Goal: Navigation & Orientation: Find specific page/section

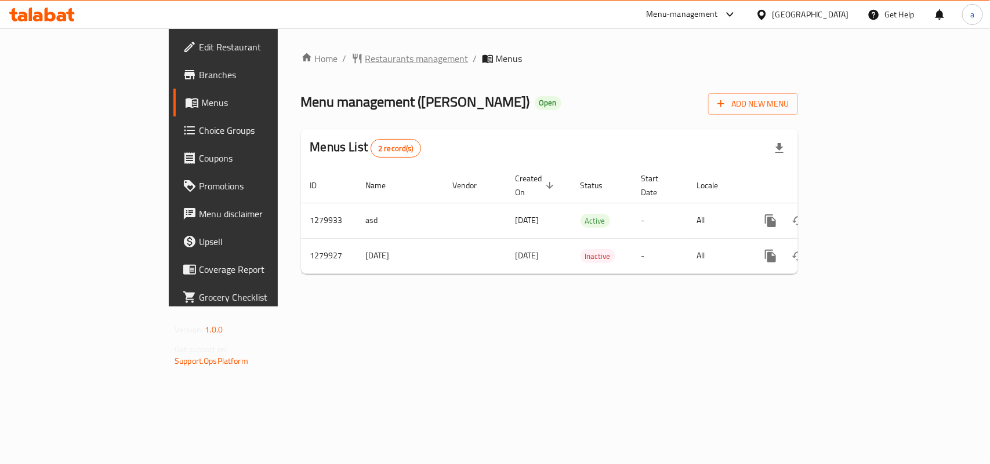
click at [365, 62] on span "Restaurants management" at bounding box center [416, 59] width 103 height 14
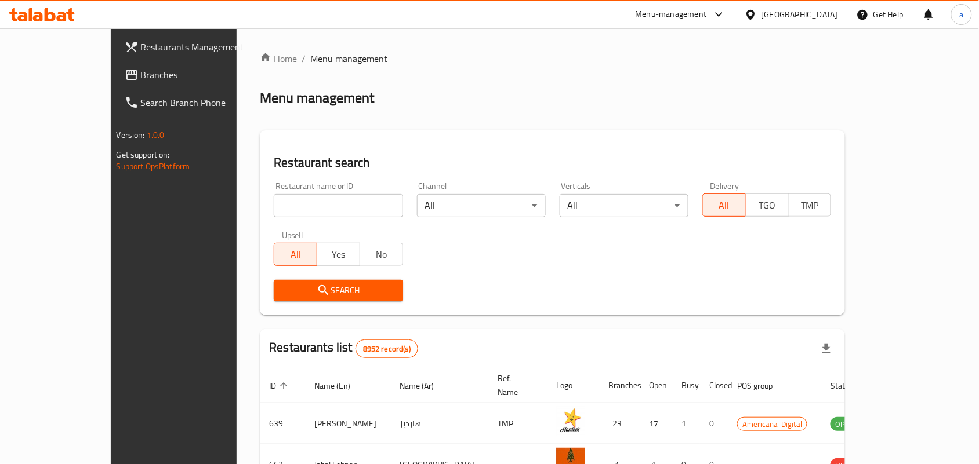
click at [141, 68] on span "Branches" at bounding box center [203, 75] width 124 height 14
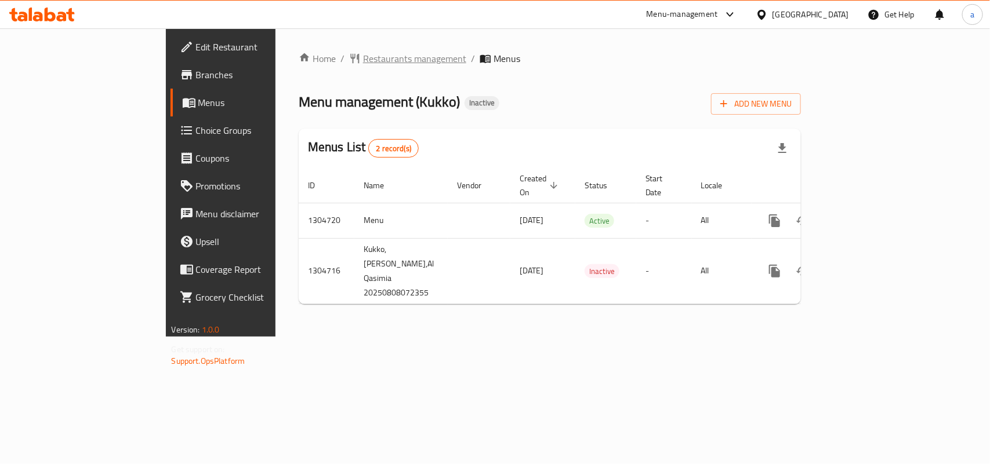
click at [363, 58] on span "Restaurants management" at bounding box center [414, 59] width 103 height 14
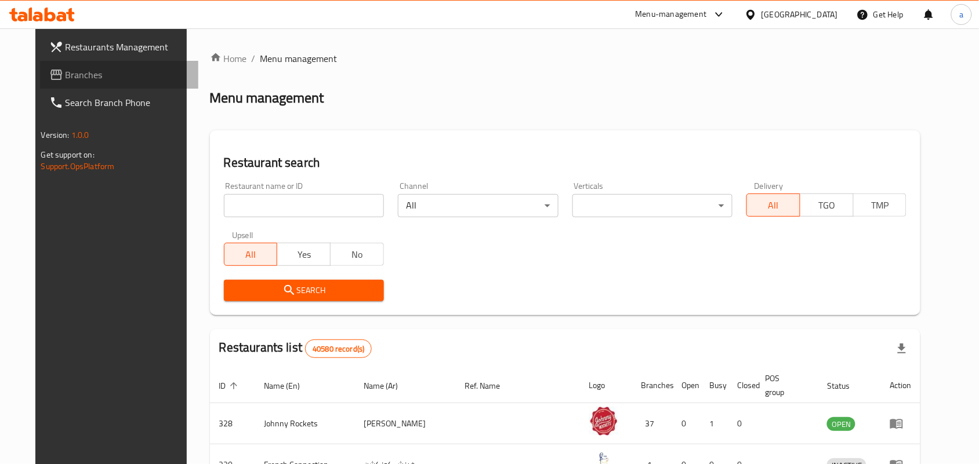
click at [66, 71] on span "Branches" at bounding box center [128, 75] width 124 height 14
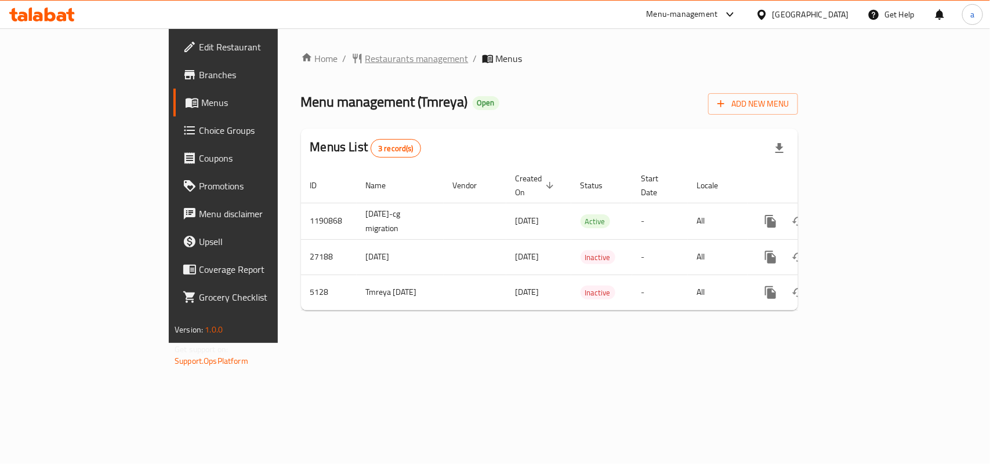
click at [365, 53] on span "Restaurants management" at bounding box center [416, 59] width 103 height 14
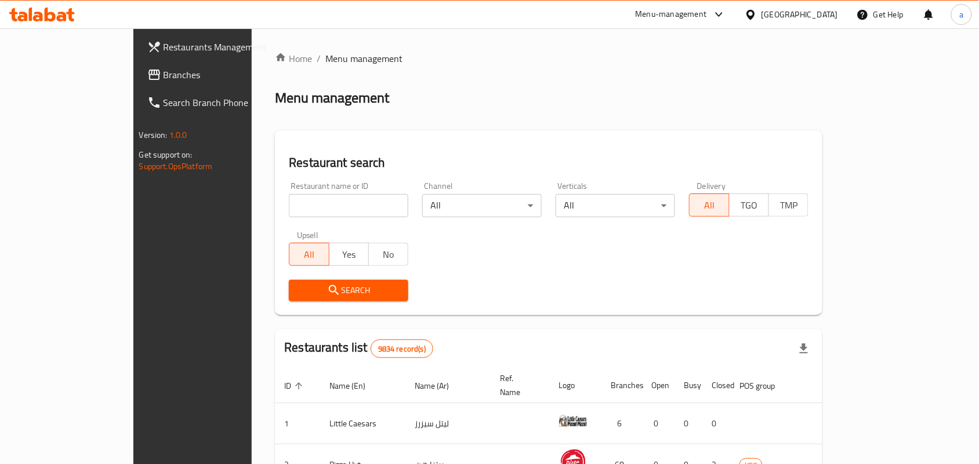
click at [163, 79] on span "Branches" at bounding box center [225, 75] width 124 height 14
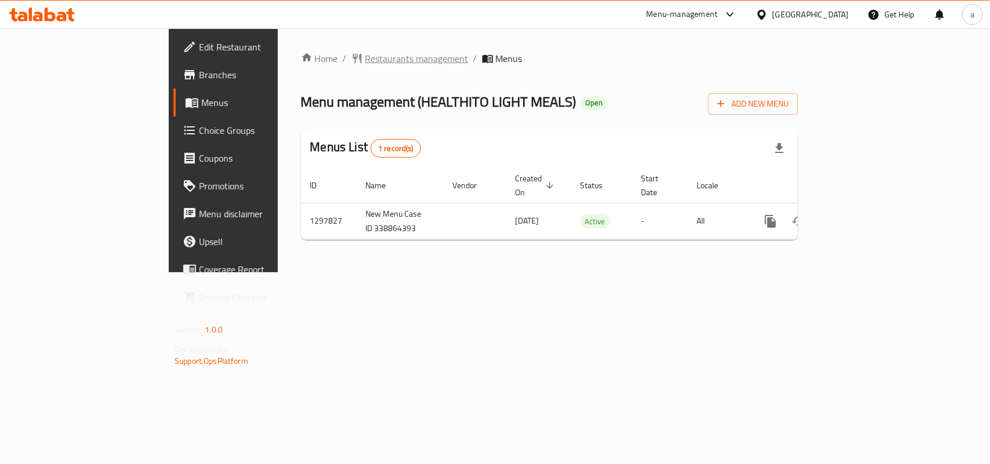
click at [365, 61] on span "Restaurants management" at bounding box center [416, 59] width 103 height 14
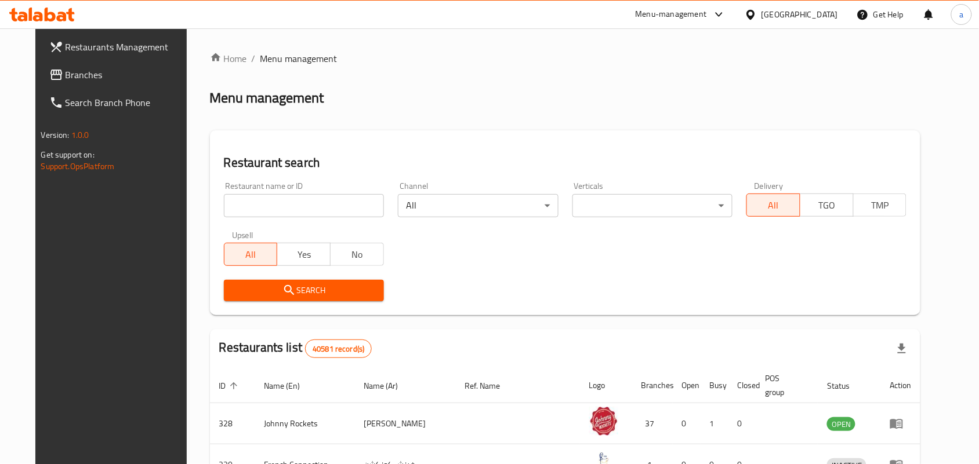
click at [77, 70] on span "Branches" at bounding box center [128, 75] width 124 height 14
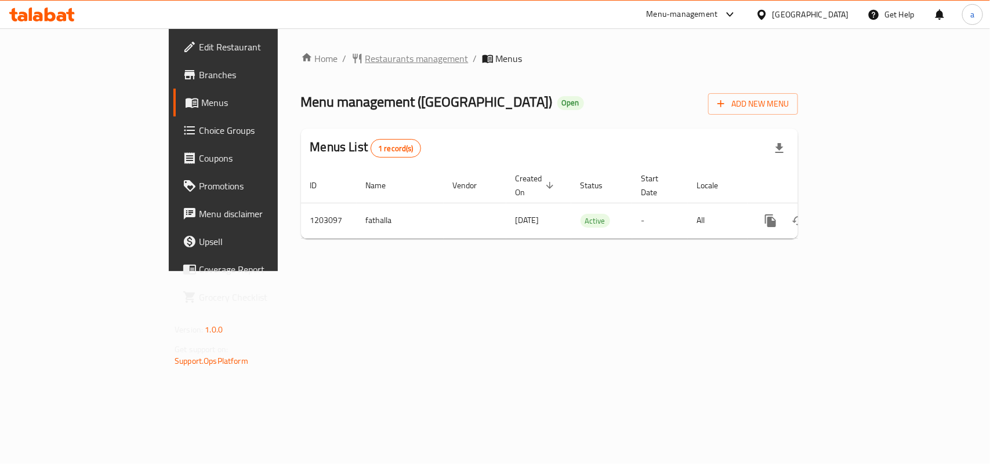
click at [365, 61] on span "Restaurants management" at bounding box center [416, 59] width 103 height 14
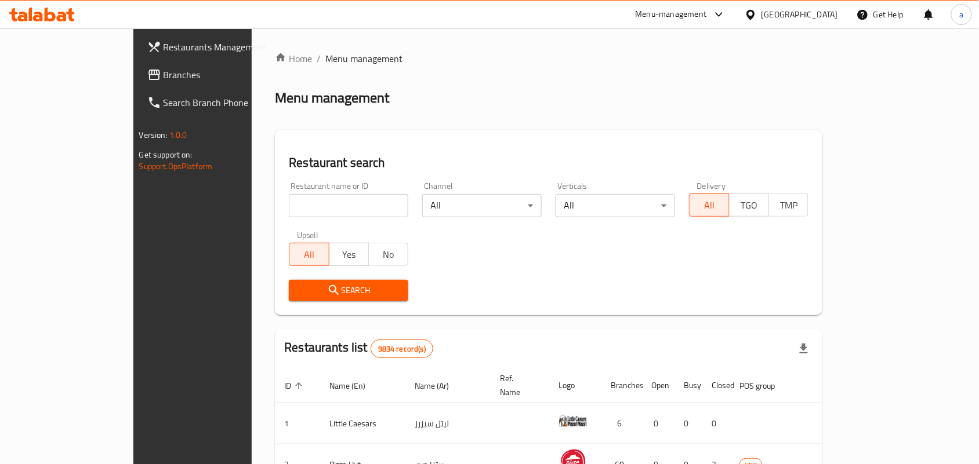
click at [829, 6] on div "[GEOGRAPHIC_DATA]" at bounding box center [791, 15] width 112 height 28
click at [761, 13] on div at bounding box center [752, 14] width 17 height 13
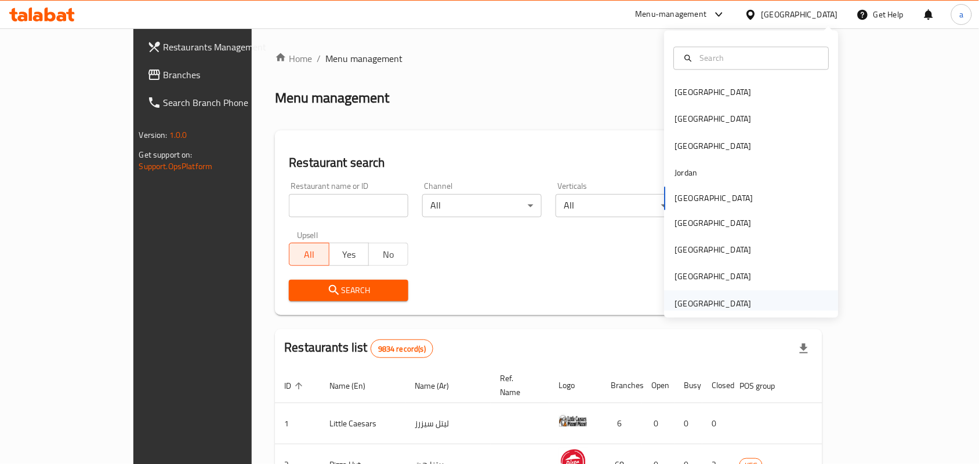
click at [739, 296] on div "[GEOGRAPHIC_DATA]" at bounding box center [713, 303] width 95 height 27
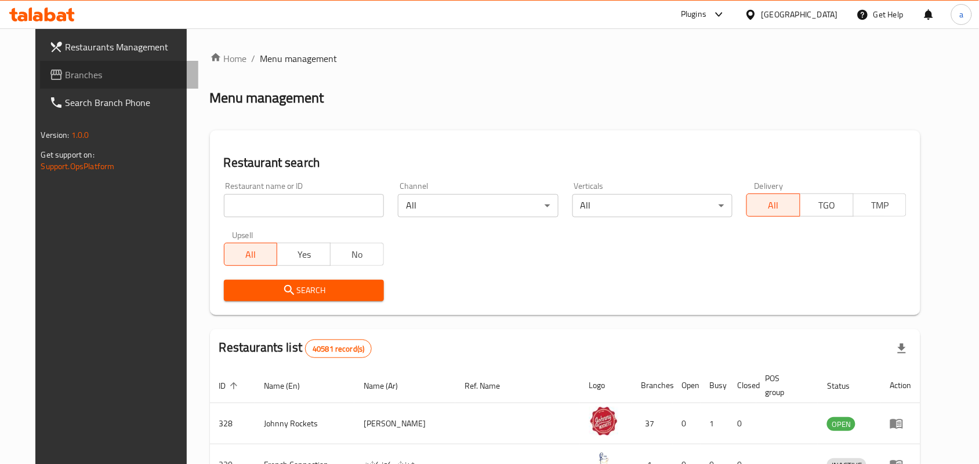
click at [66, 68] on span "Branches" at bounding box center [128, 75] width 124 height 14
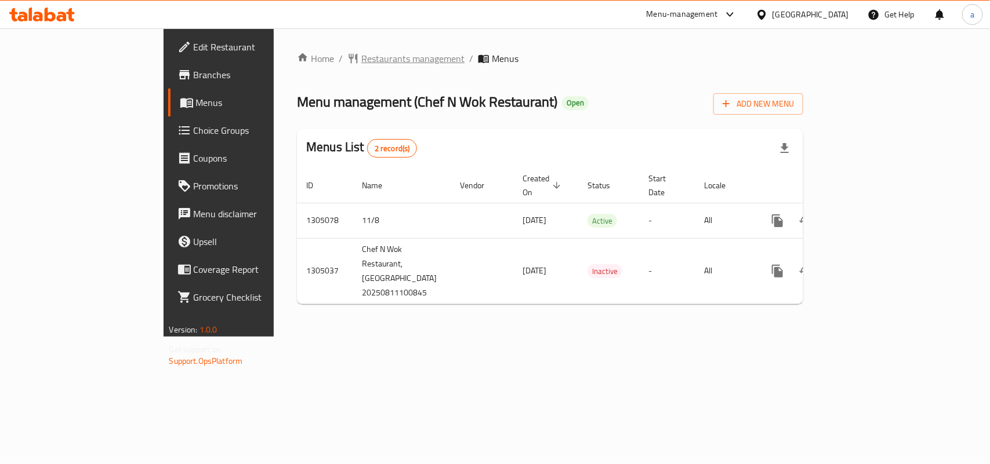
click at [361, 63] on span "Restaurants management" at bounding box center [412, 59] width 103 height 14
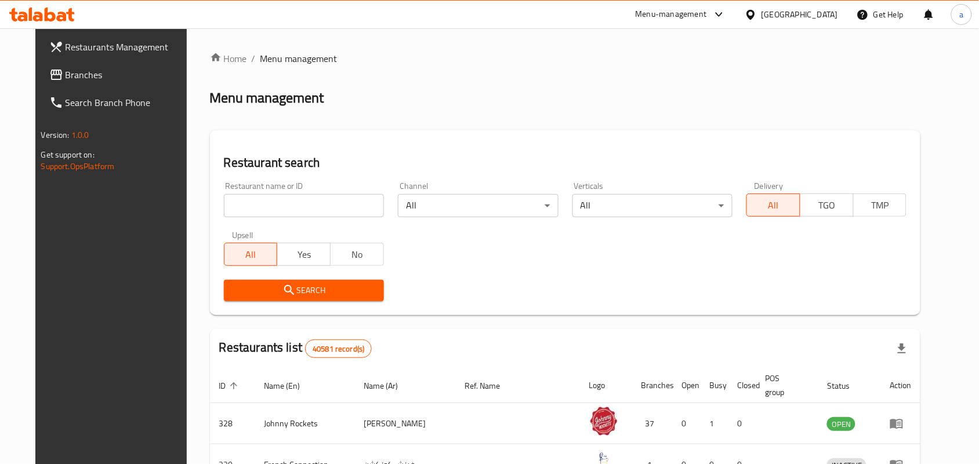
click at [66, 77] on span "Branches" at bounding box center [128, 75] width 124 height 14
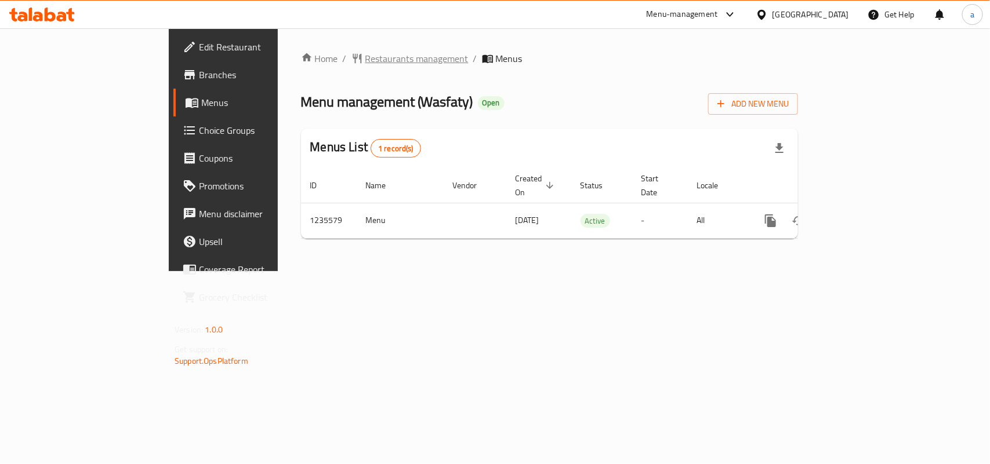
click at [365, 61] on span "Restaurants management" at bounding box center [416, 59] width 103 height 14
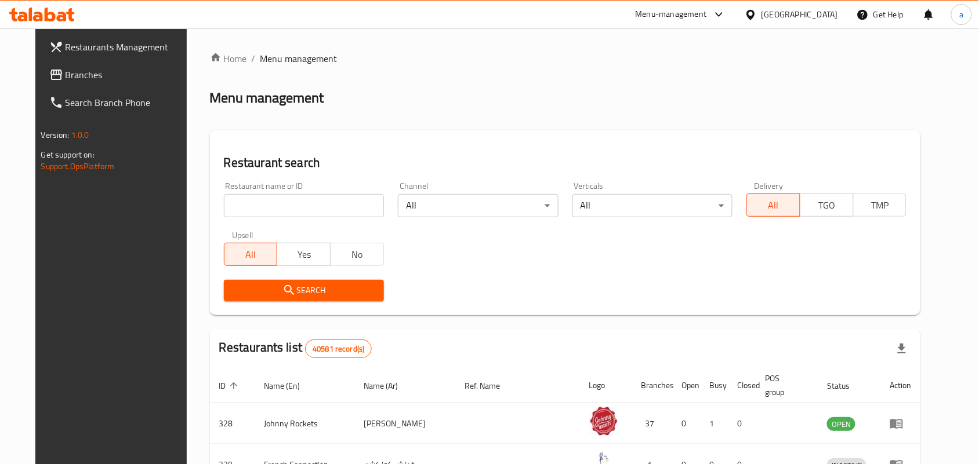
click at [798, 12] on div "United Arab Emirates" at bounding box center [799, 14] width 77 height 13
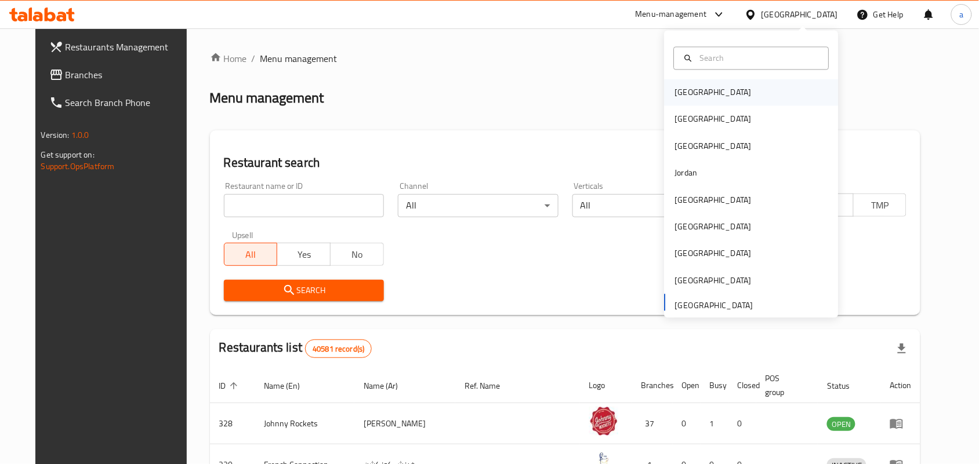
click at [691, 92] on div "Bahrain" at bounding box center [713, 92] width 77 height 13
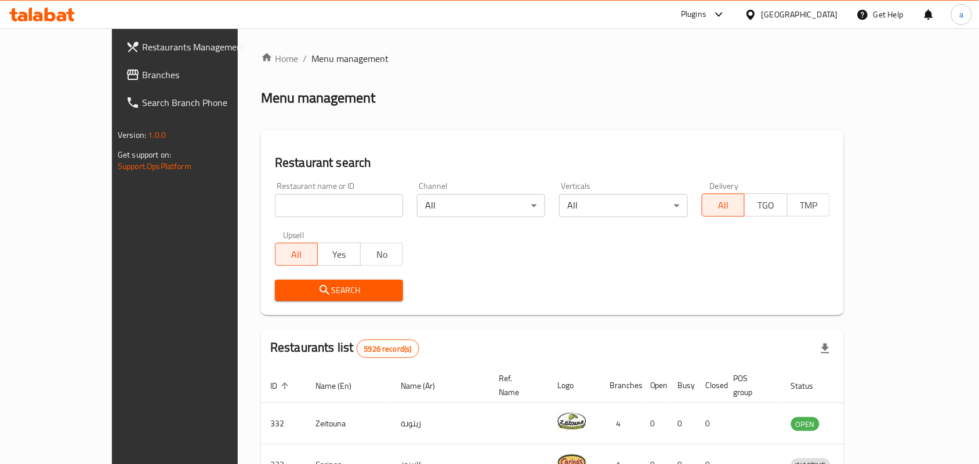
click at [117, 59] on link "Restaurants Management" at bounding box center [196, 47] width 159 height 28
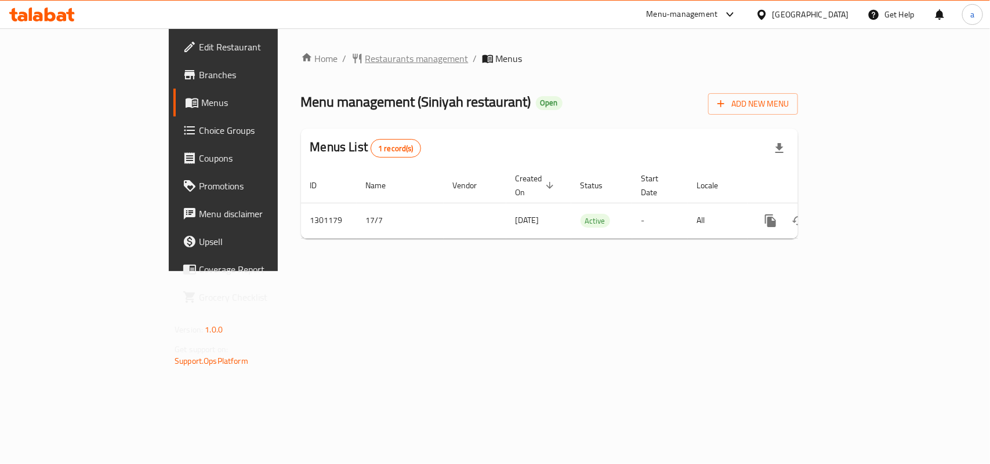
click at [365, 58] on span "Restaurants management" at bounding box center [416, 59] width 103 height 14
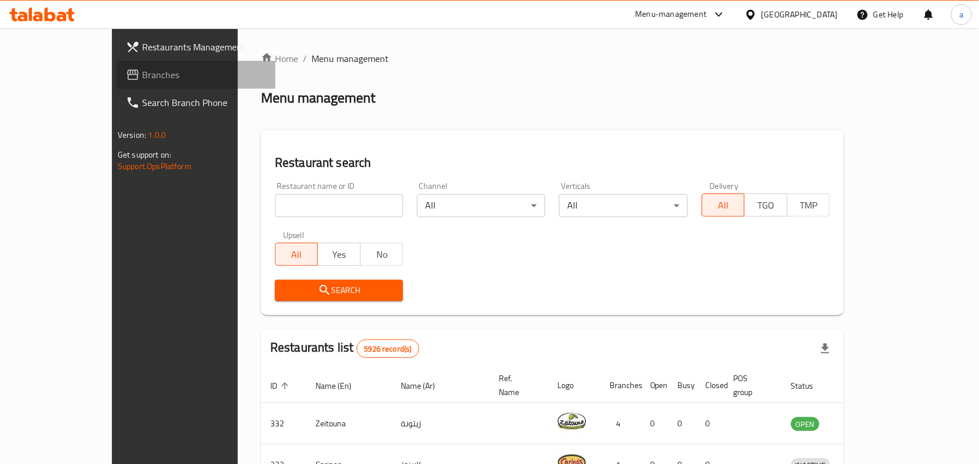
click at [117, 83] on link "Branches" at bounding box center [196, 75] width 159 height 28
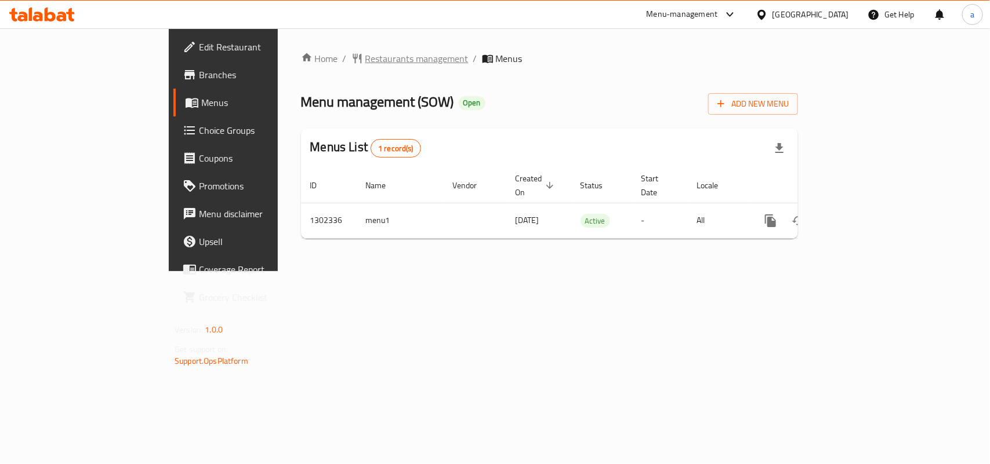
click at [365, 53] on span "Restaurants management" at bounding box center [416, 59] width 103 height 14
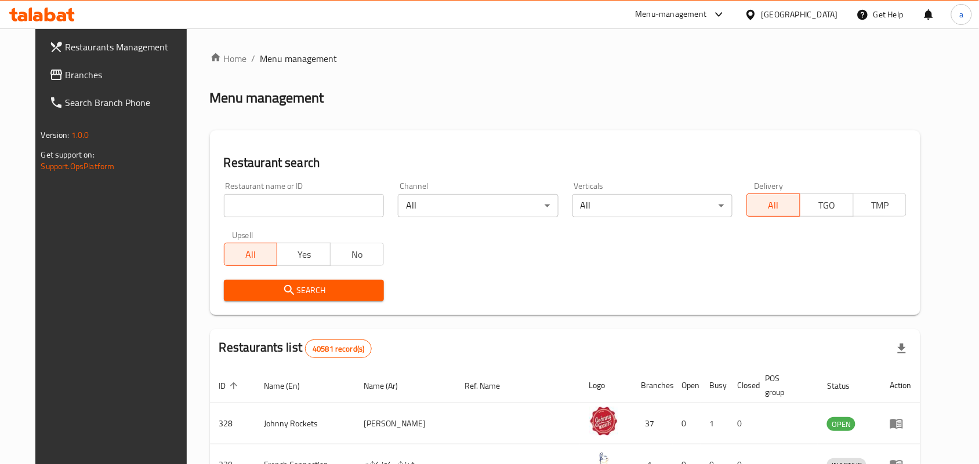
click at [66, 71] on span "Branches" at bounding box center [128, 75] width 124 height 14
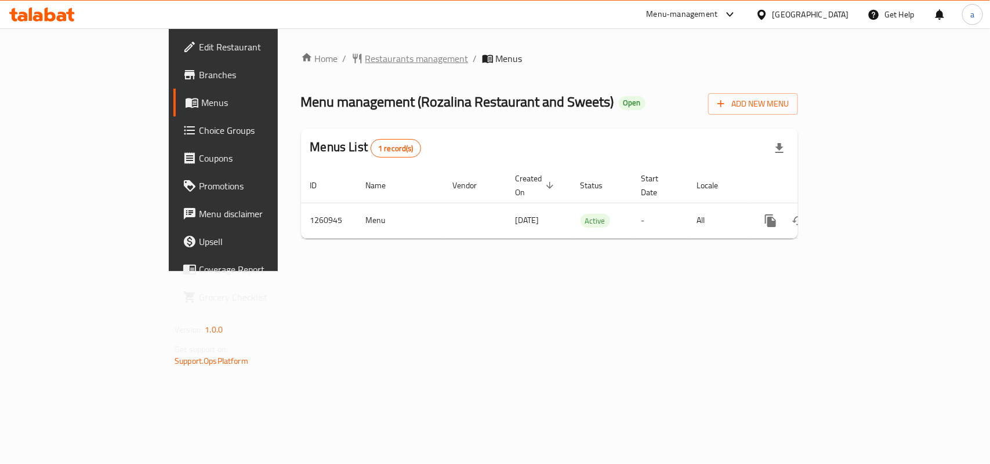
click at [365, 60] on span "Restaurants management" at bounding box center [416, 59] width 103 height 14
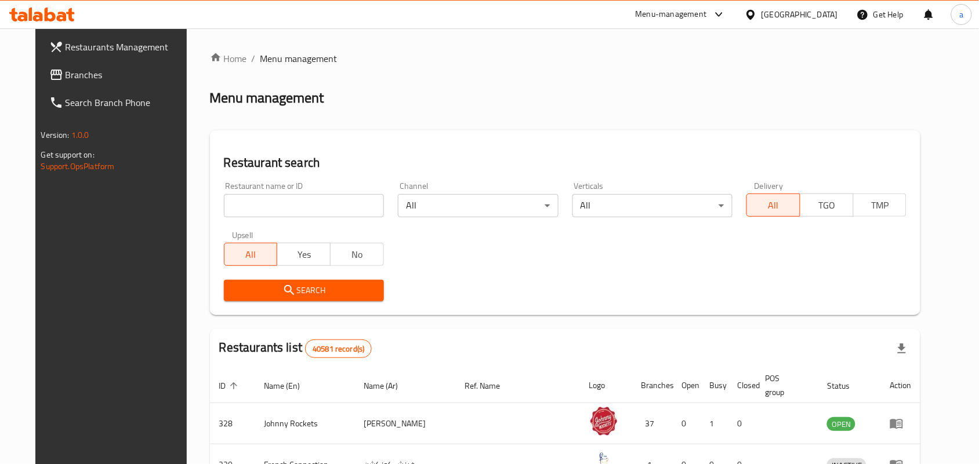
drag, startPoint x: 80, startPoint y: 77, endPoint x: 1, endPoint y: 161, distance: 115.7
click at [80, 77] on span "Branches" at bounding box center [128, 75] width 124 height 14
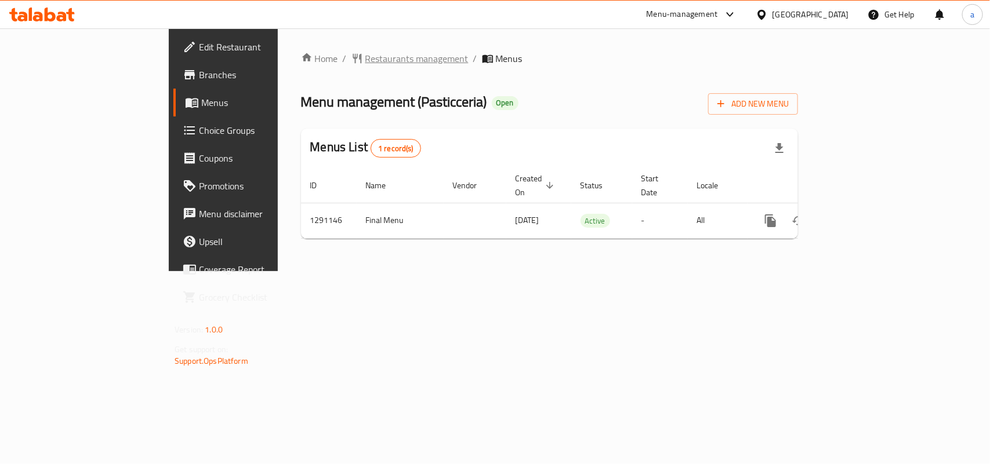
click at [365, 56] on span "Restaurants management" at bounding box center [416, 59] width 103 height 14
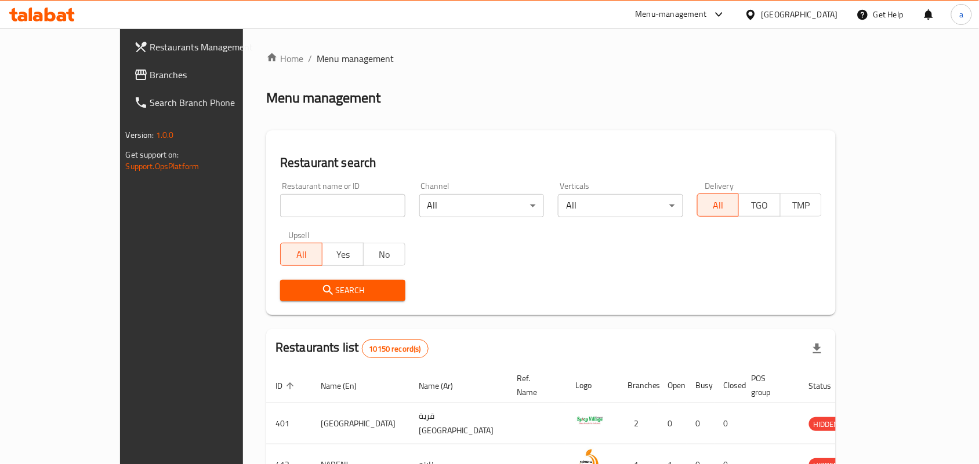
click at [150, 75] on span "Branches" at bounding box center [212, 75] width 124 height 14
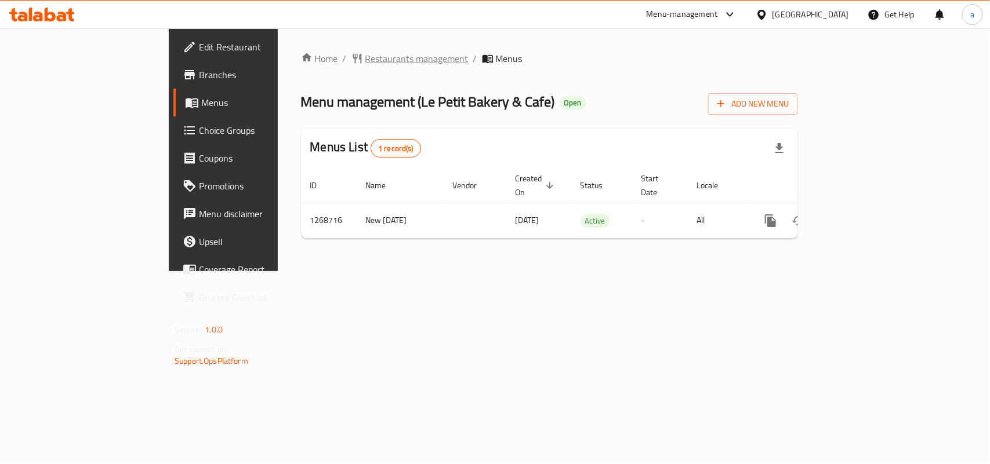
click at [365, 58] on span "Restaurants management" at bounding box center [416, 59] width 103 height 14
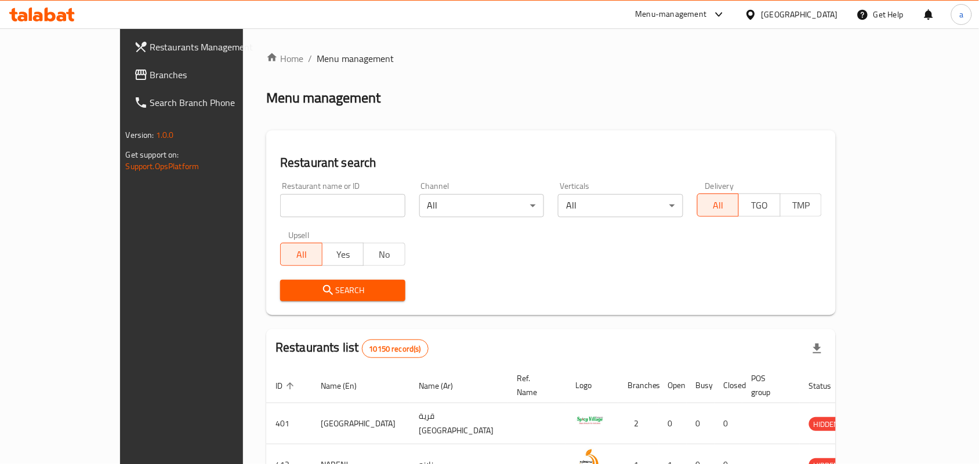
click at [150, 70] on span "Branches" at bounding box center [212, 75] width 124 height 14
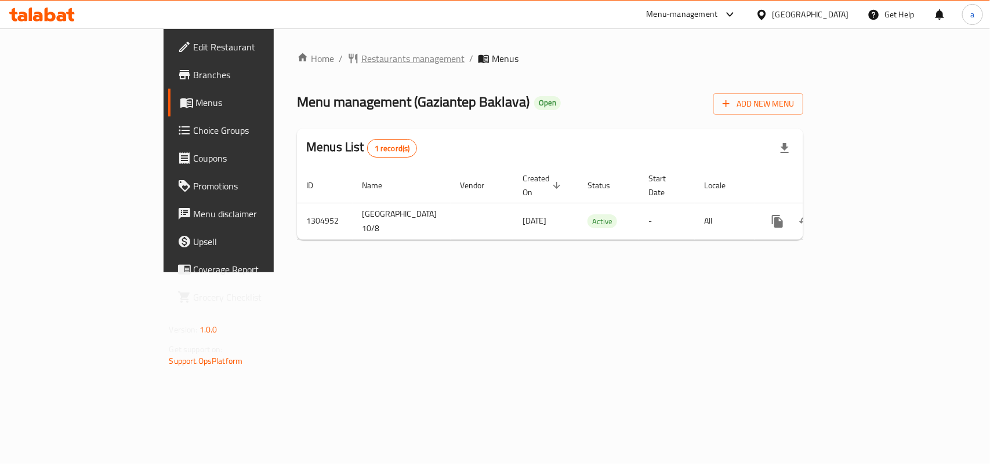
click at [361, 61] on span "Restaurants management" at bounding box center [412, 59] width 103 height 14
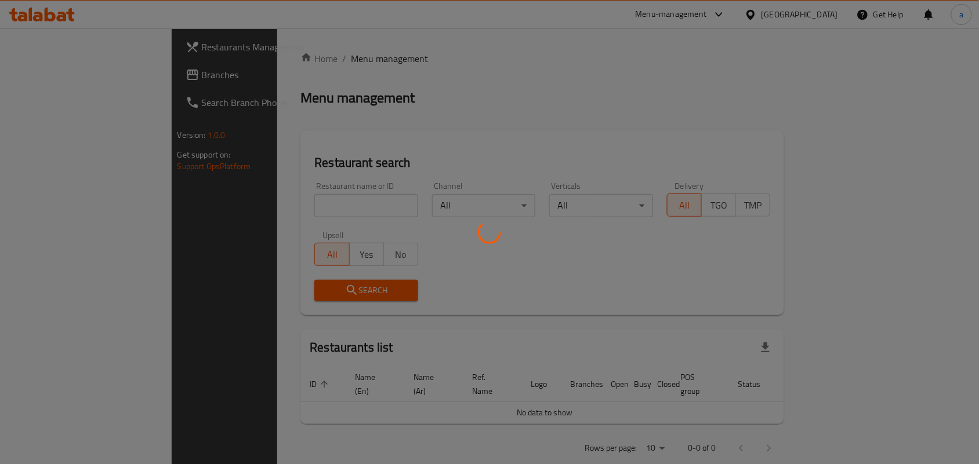
click at [71, 71] on div at bounding box center [489, 232] width 979 height 464
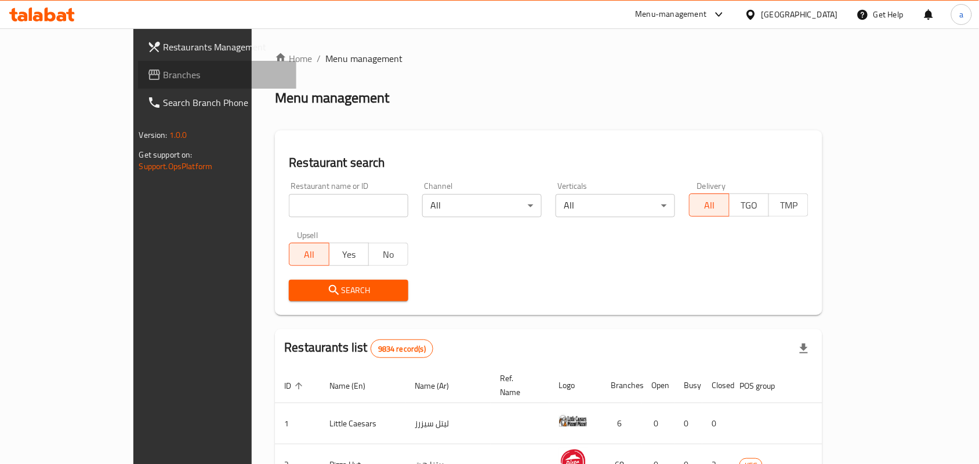
click at [163, 71] on span "Branches" at bounding box center [225, 75] width 124 height 14
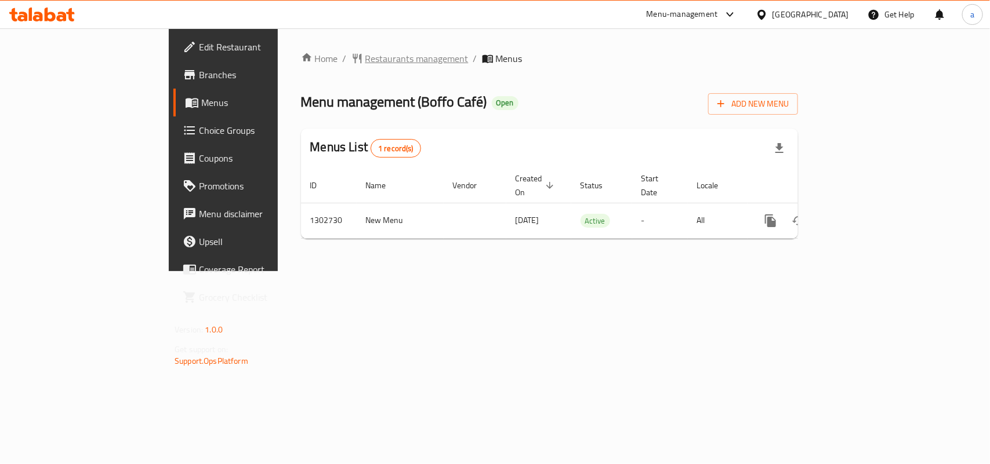
click at [365, 61] on span "Restaurants management" at bounding box center [416, 59] width 103 height 14
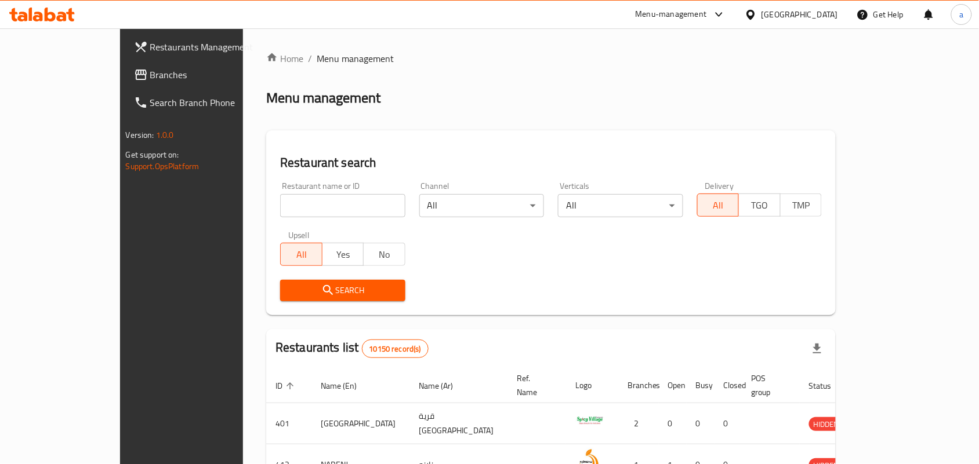
click at [150, 77] on span "Branches" at bounding box center [212, 75] width 124 height 14
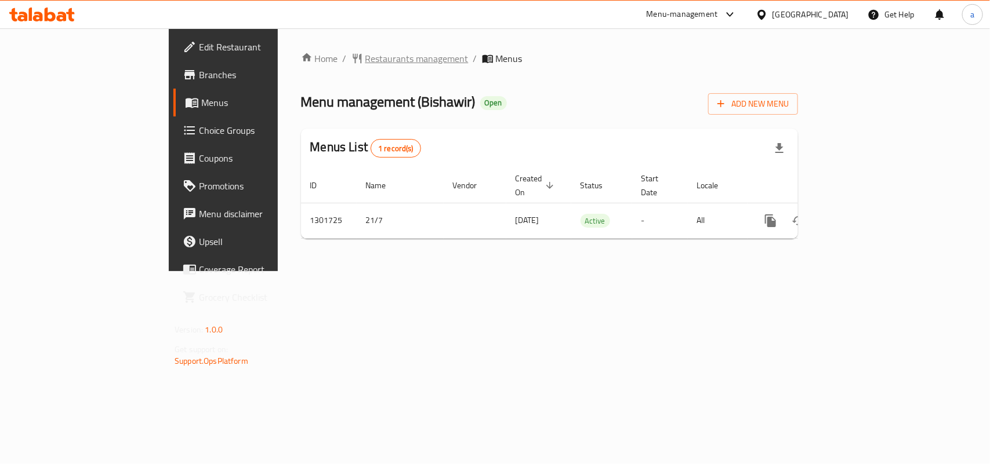
click at [365, 59] on span "Restaurants management" at bounding box center [416, 59] width 103 height 14
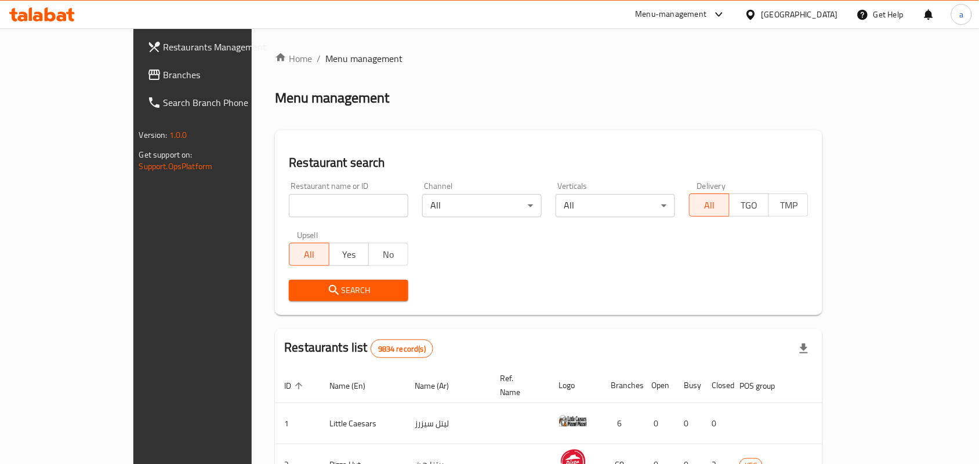
click at [163, 76] on span "Branches" at bounding box center [225, 75] width 124 height 14
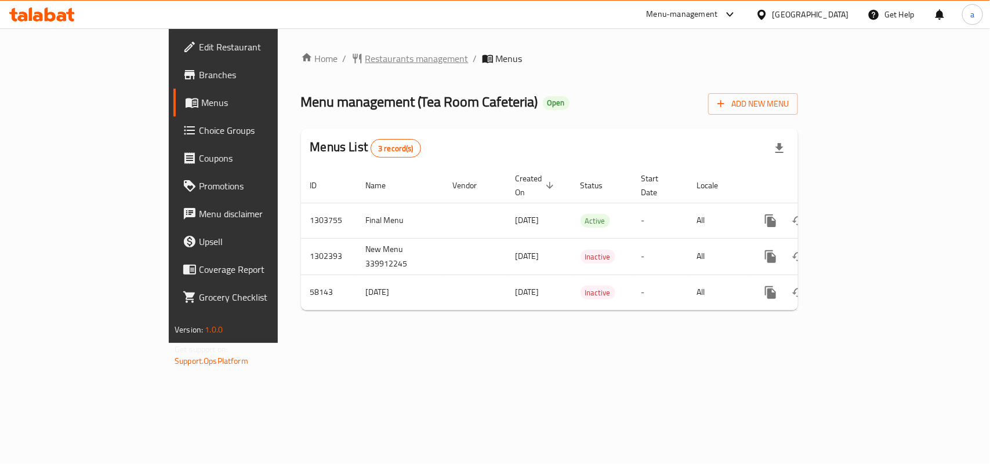
click at [365, 62] on span "Restaurants management" at bounding box center [416, 59] width 103 height 14
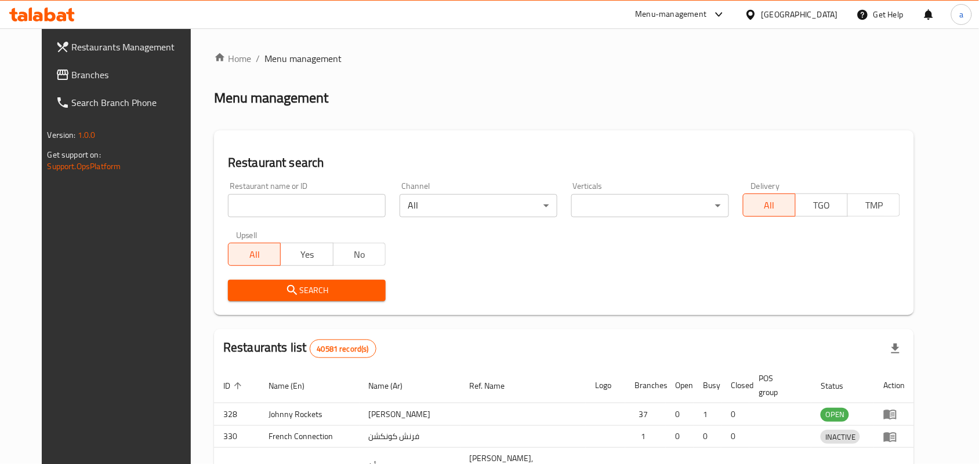
click at [82, 76] on div "Restaurants Management Branches Search Branch Phone Version: 1.0.0 Get support …" at bounding box center [490, 380] width 896 height 704
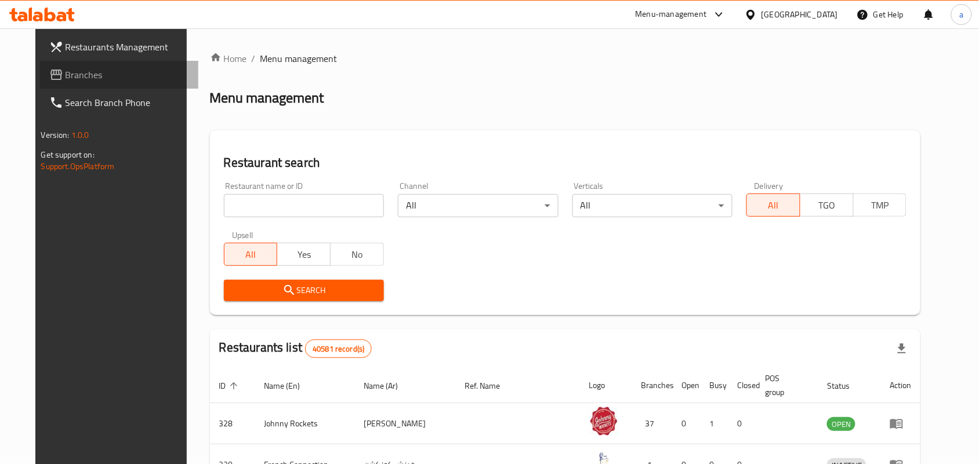
click at [82, 76] on span "Branches" at bounding box center [128, 75] width 124 height 14
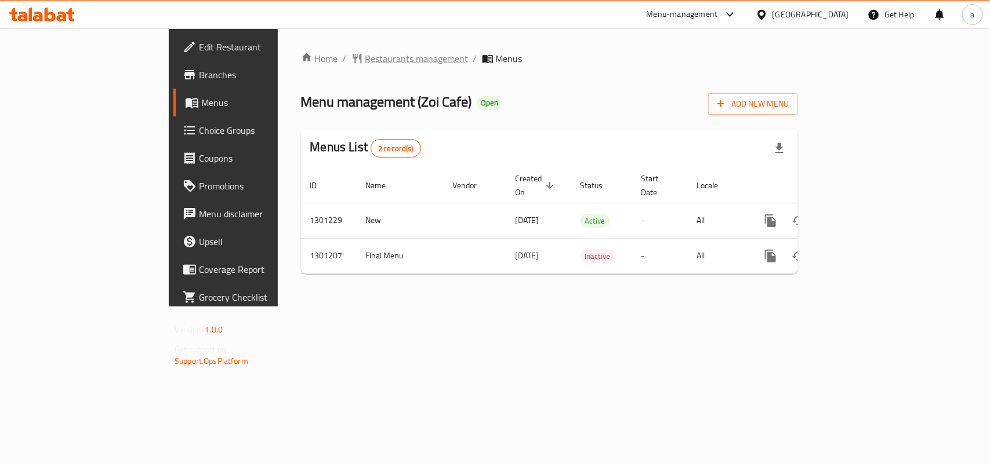
click at [365, 59] on span "Restaurants management" at bounding box center [416, 59] width 103 height 14
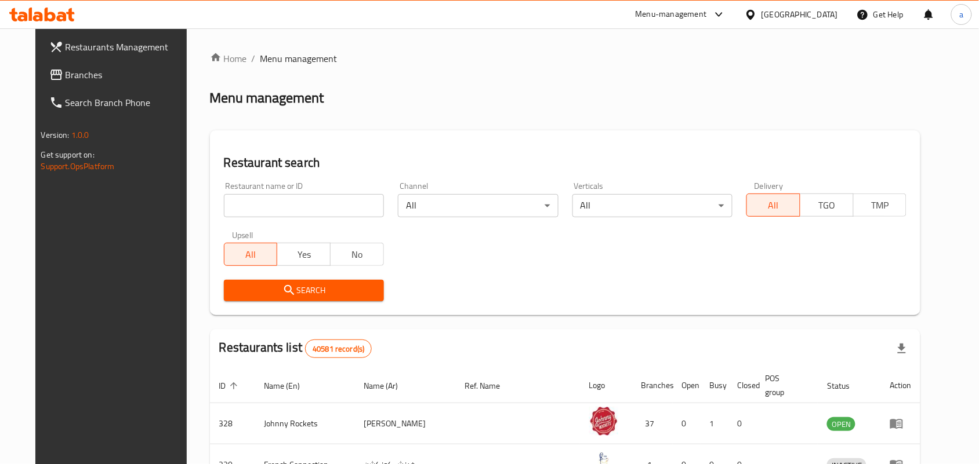
drag, startPoint x: 62, startPoint y: 74, endPoint x: 164, endPoint y: 60, distance: 103.1
click at [66, 74] on span "Branches" at bounding box center [128, 75] width 124 height 14
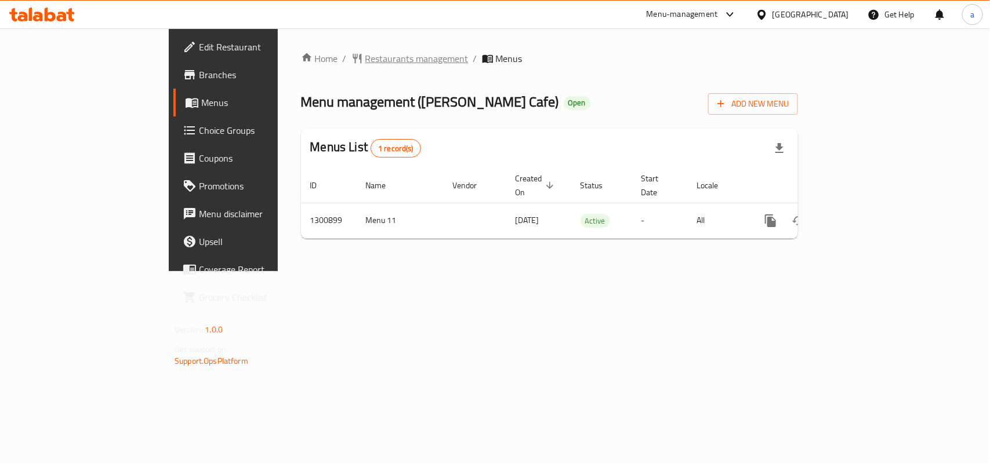
click at [365, 57] on span "Restaurants management" at bounding box center [416, 59] width 103 height 14
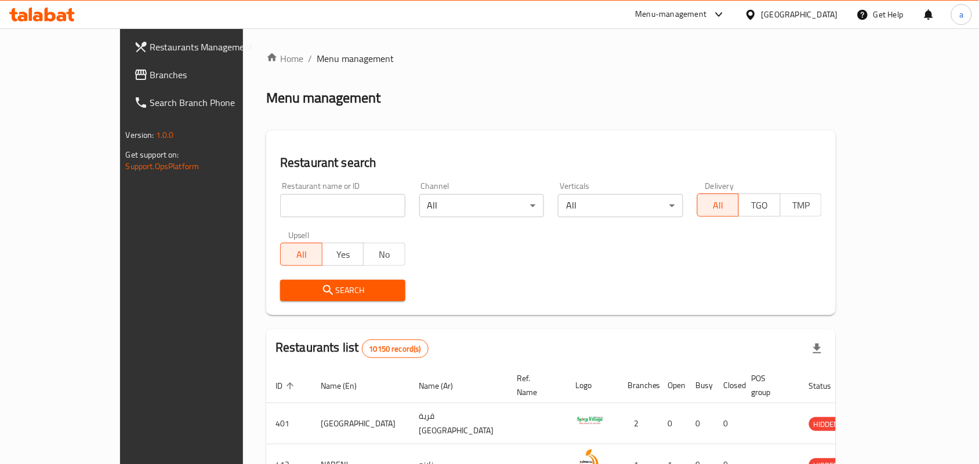
click at [150, 68] on span "Branches" at bounding box center [212, 75] width 124 height 14
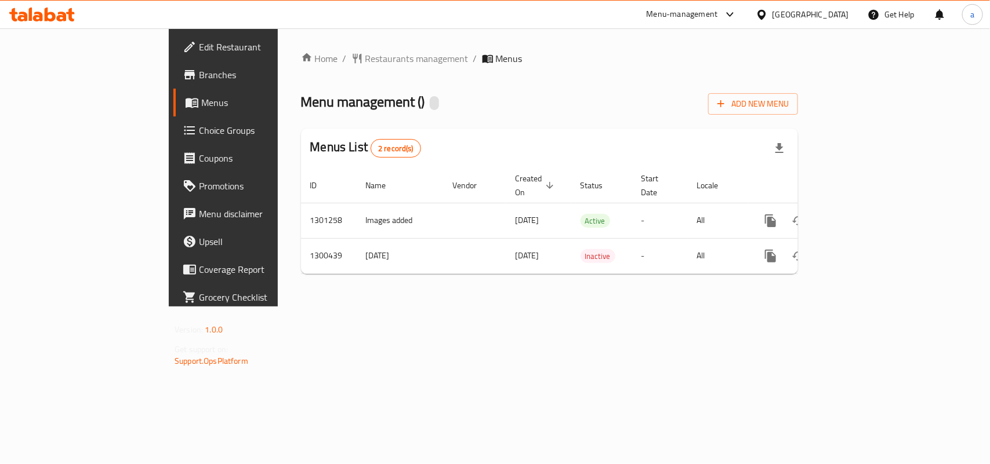
click at [365, 59] on span "Restaurants management" at bounding box center [416, 59] width 103 height 14
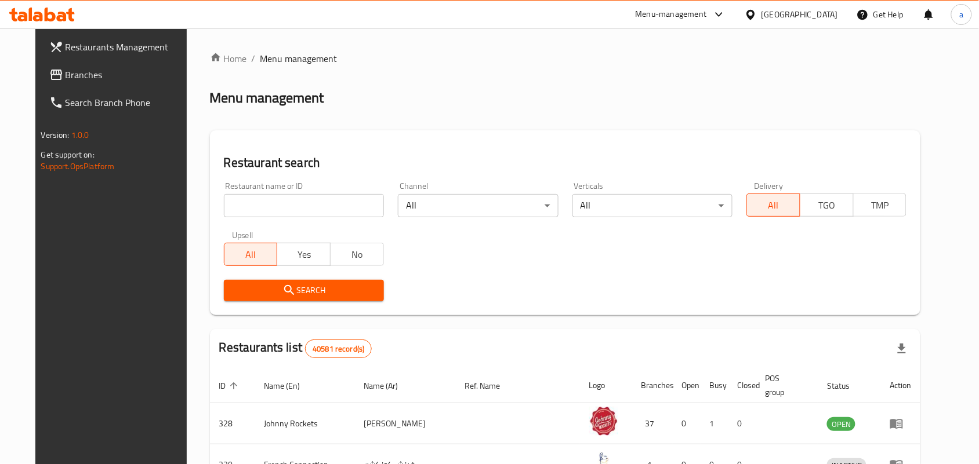
click at [85, 72] on span "Branches" at bounding box center [128, 75] width 124 height 14
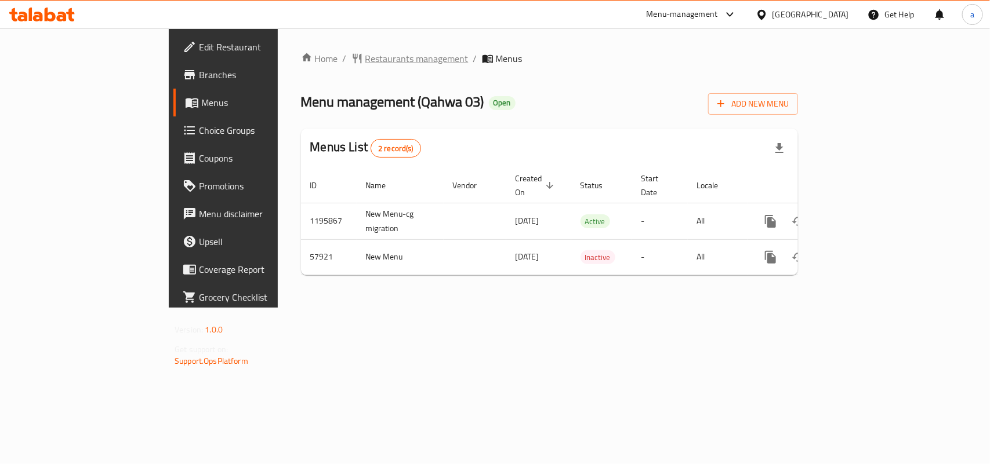
click at [365, 59] on span "Restaurants management" at bounding box center [416, 59] width 103 height 14
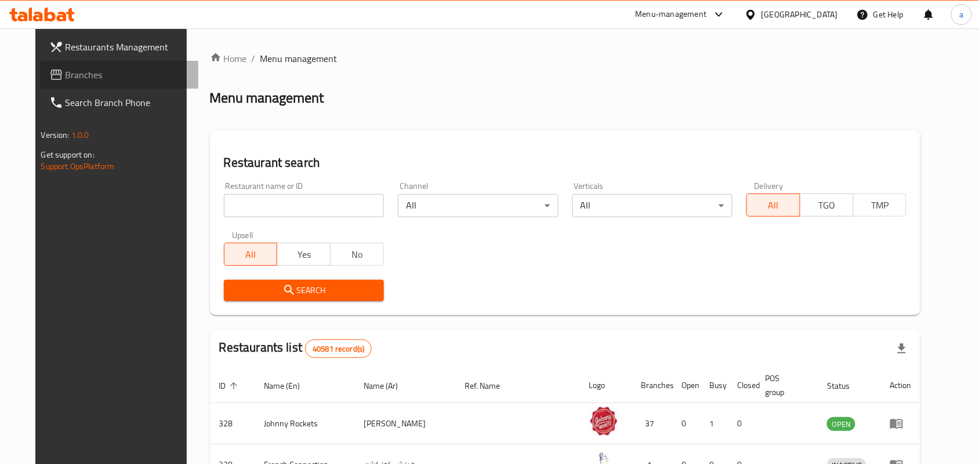
click at [66, 73] on span "Branches" at bounding box center [128, 75] width 124 height 14
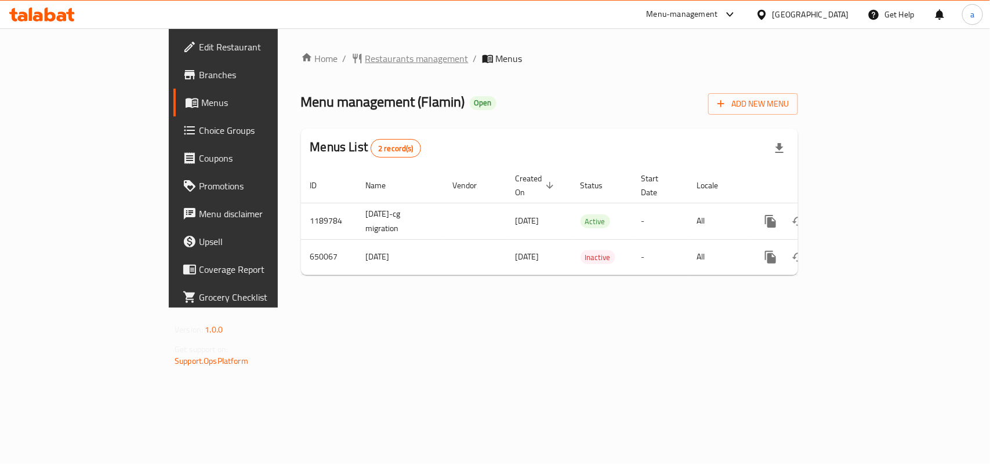
click at [365, 55] on span "Restaurants management" at bounding box center [416, 59] width 103 height 14
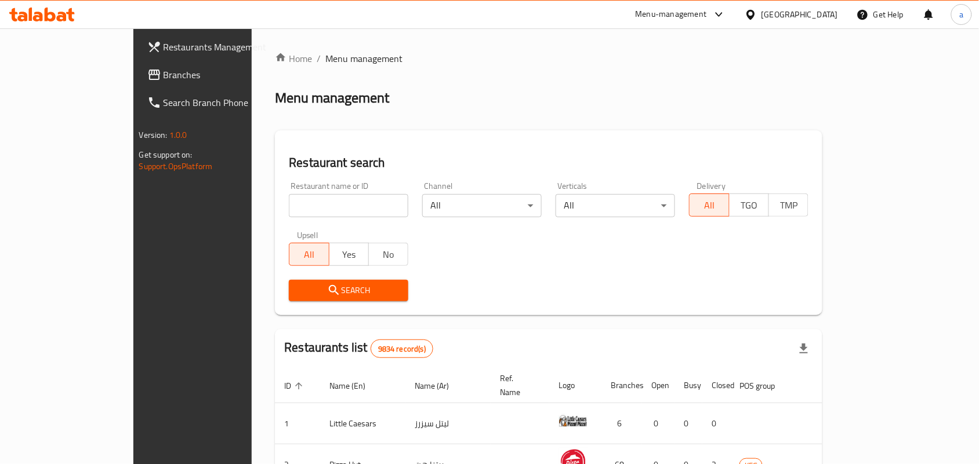
click at [163, 75] on span "Branches" at bounding box center [225, 75] width 124 height 14
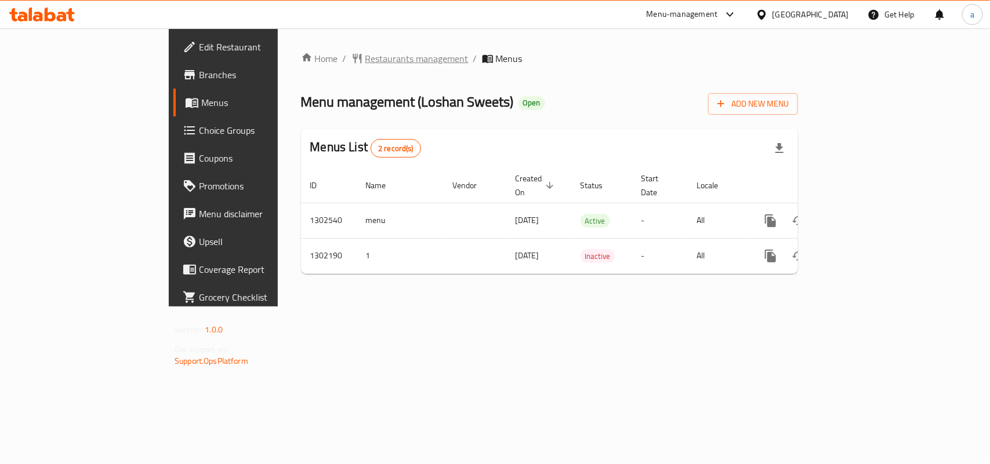
click at [365, 63] on span "Restaurants management" at bounding box center [416, 59] width 103 height 14
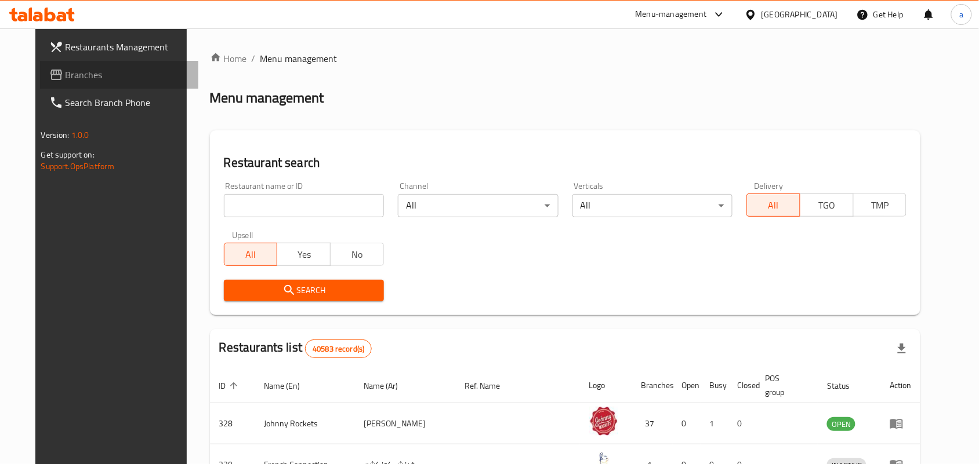
click at [107, 71] on span "Branches" at bounding box center [128, 75] width 124 height 14
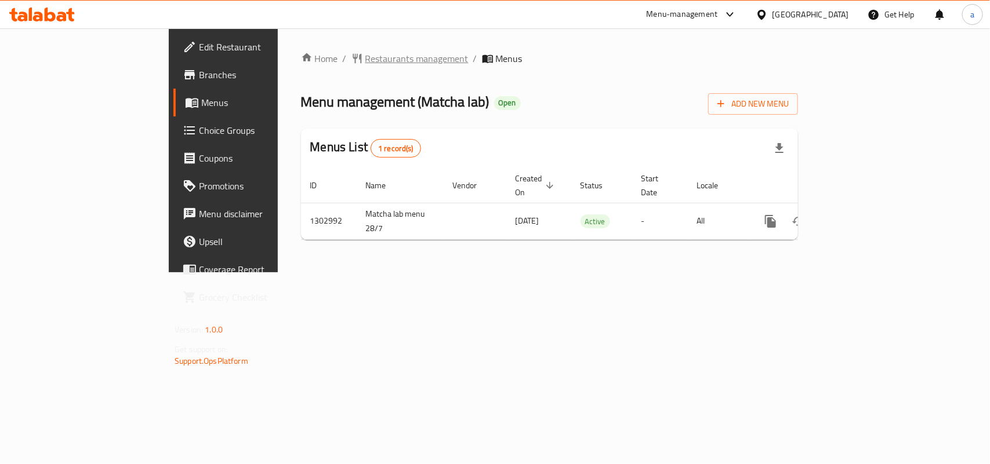
click at [365, 63] on span "Restaurants management" at bounding box center [416, 59] width 103 height 14
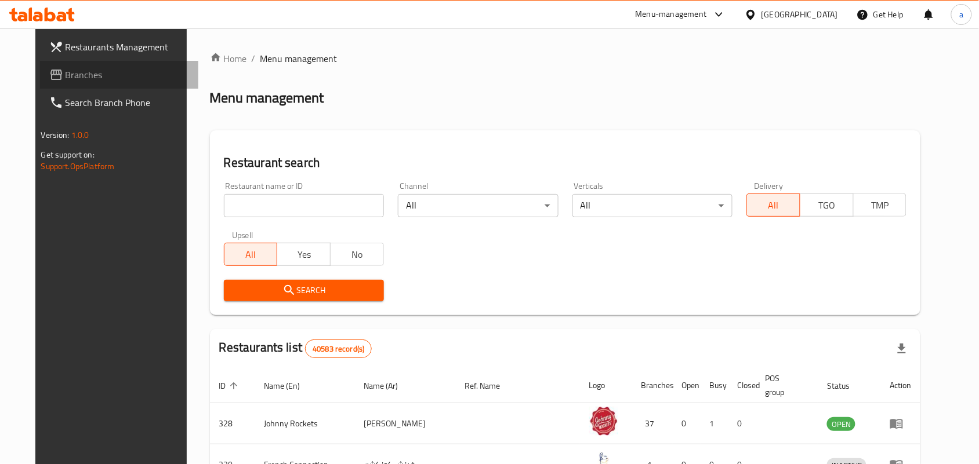
click at [93, 71] on span "Branches" at bounding box center [128, 75] width 124 height 14
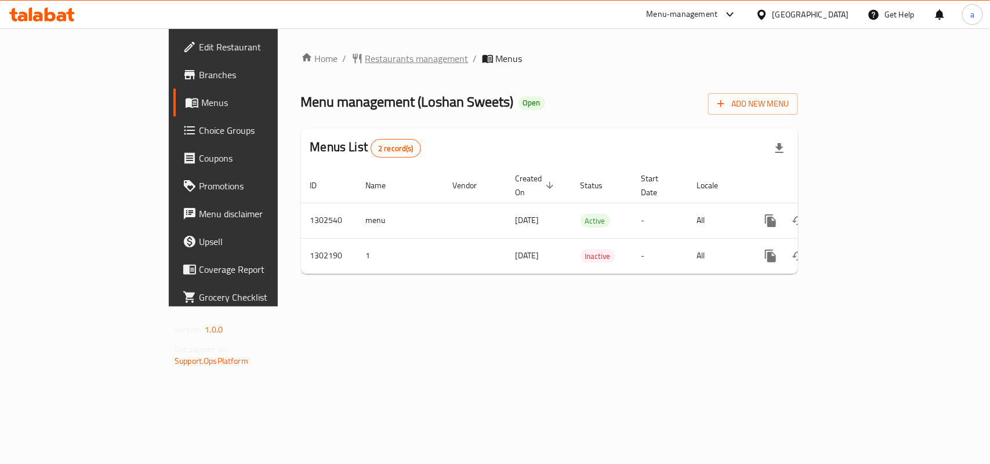
click at [365, 61] on span "Restaurants management" at bounding box center [416, 59] width 103 height 14
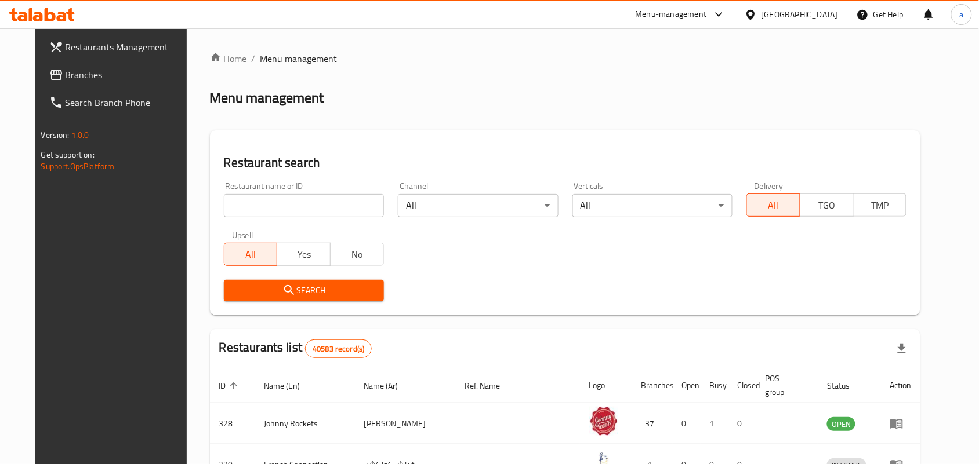
click at [68, 74] on span "Branches" at bounding box center [128, 75] width 124 height 14
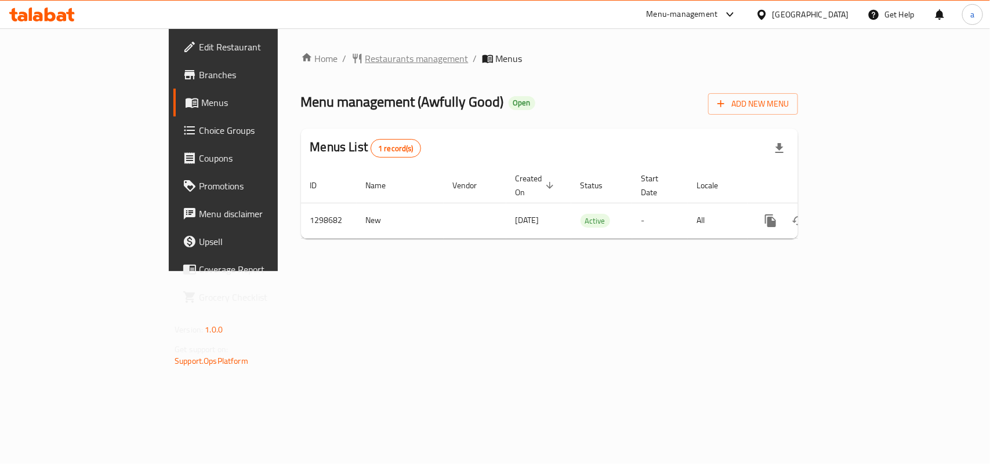
click at [365, 56] on span "Restaurants management" at bounding box center [416, 59] width 103 height 14
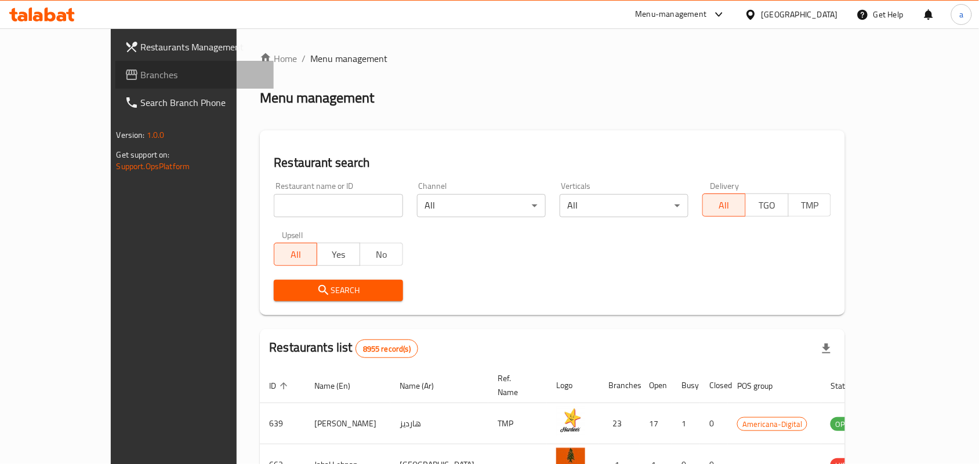
click at [141, 77] on span "Branches" at bounding box center [203, 75] width 124 height 14
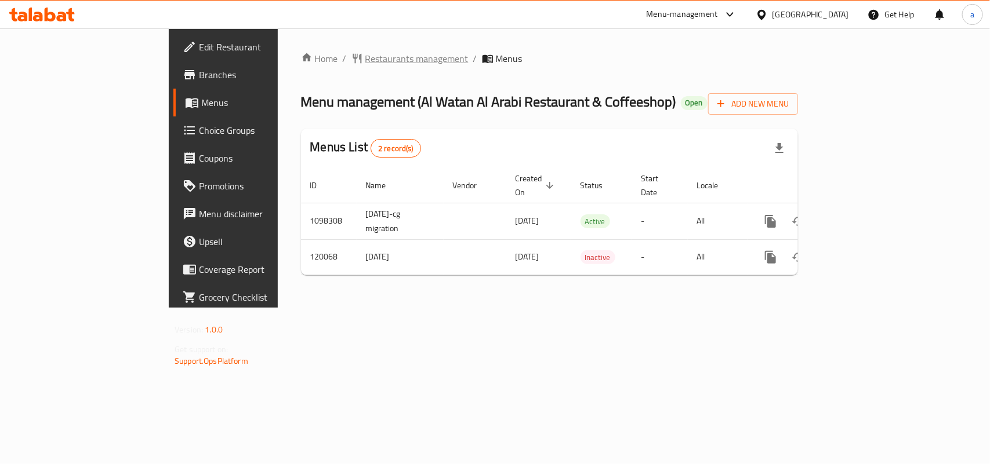
click at [365, 57] on span "Restaurants management" at bounding box center [416, 59] width 103 height 14
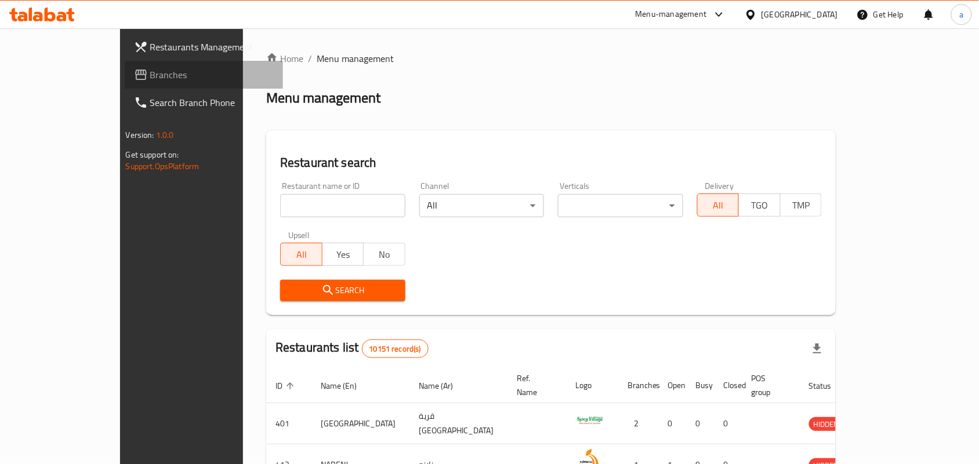
click at [150, 79] on span "Branches" at bounding box center [212, 75] width 124 height 14
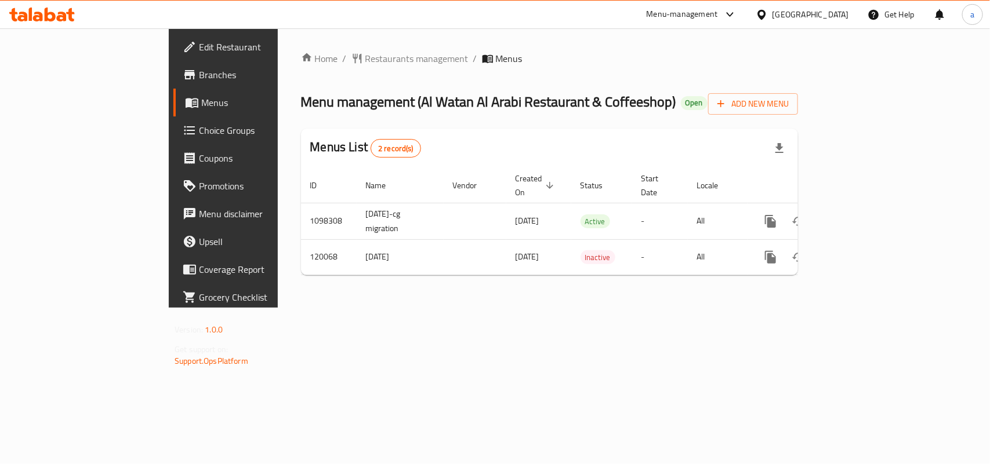
click at [365, 57] on span "Restaurants management" at bounding box center [416, 59] width 103 height 14
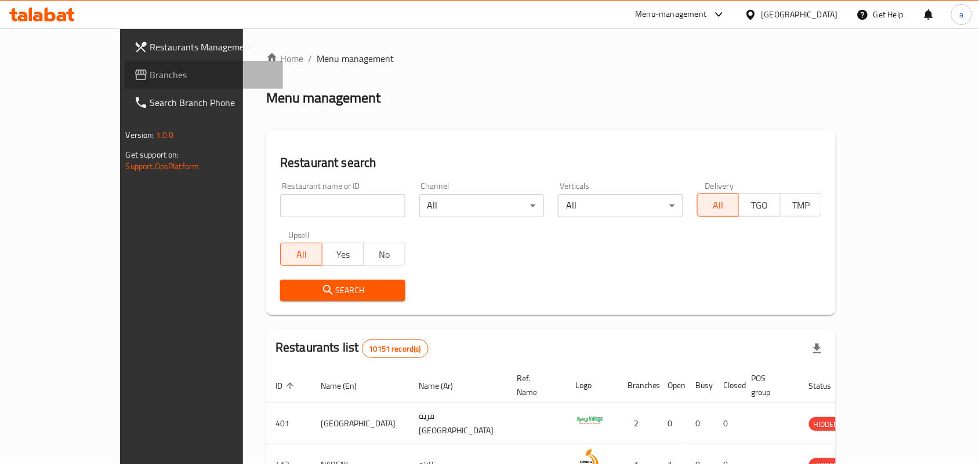
click at [150, 73] on span "Branches" at bounding box center [212, 75] width 124 height 14
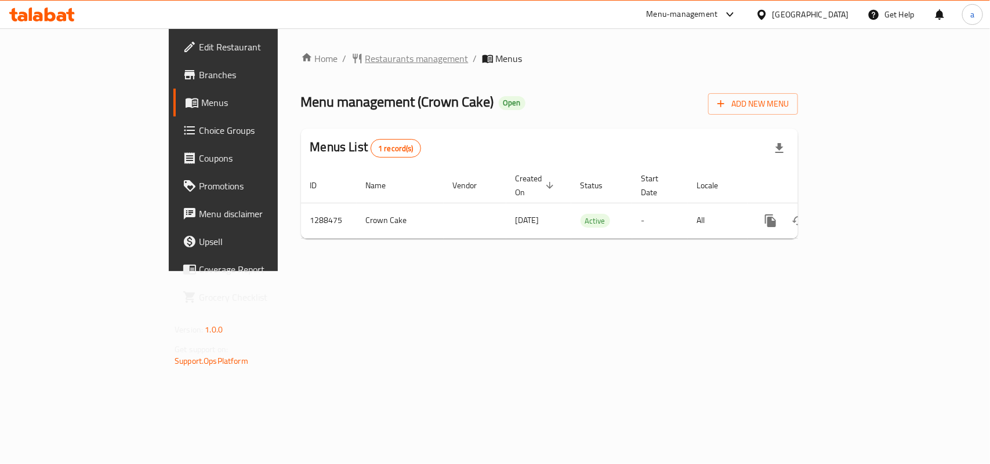
click at [365, 61] on span "Restaurants management" at bounding box center [416, 59] width 103 height 14
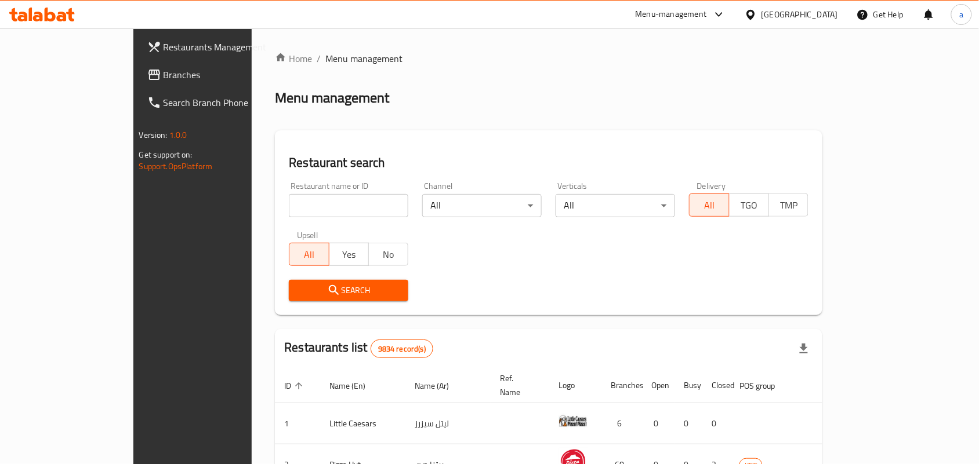
click at [163, 80] on span "Branches" at bounding box center [225, 75] width 124 height 14
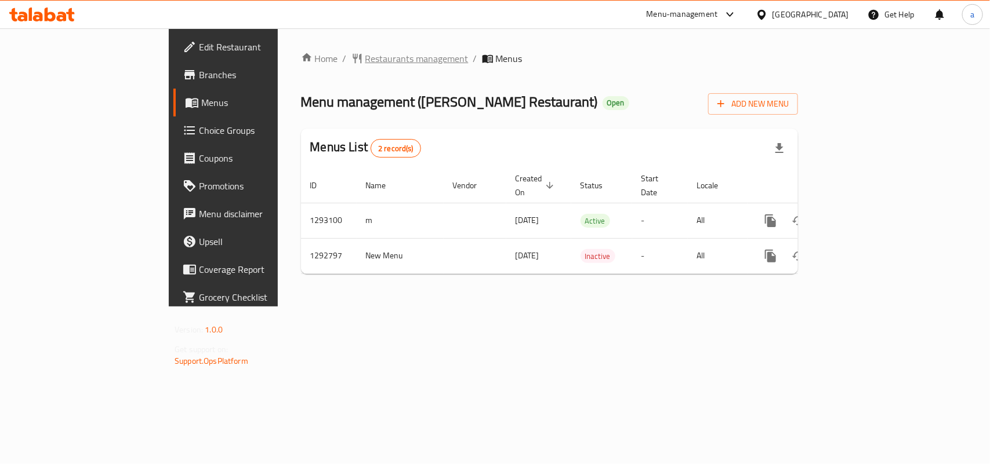
click at [365, 62] on span "Restaurants management" at bounding box center [416, 59] width 103 height 14
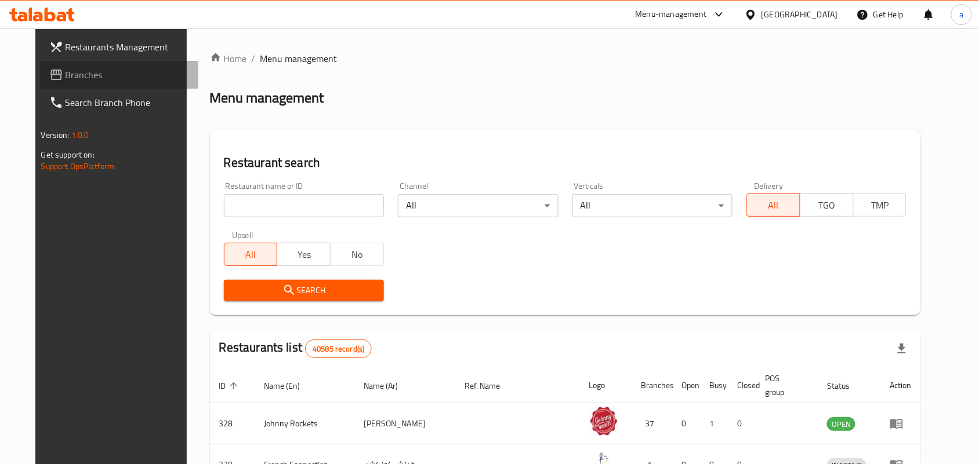
click at [66, 74] on span "Branches" at bounding box center [128, 75] width 124 height 14
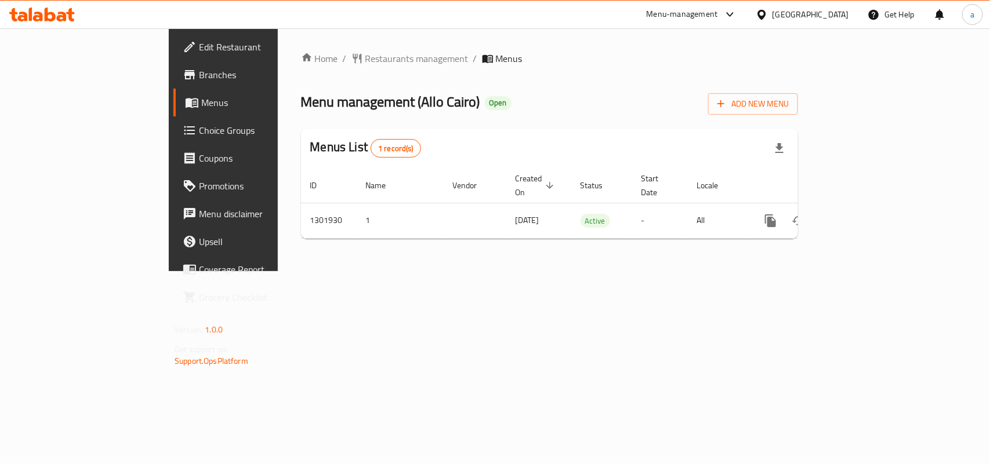
click at [309, 67] on div "Home / Restaurants management / Menus Menu management ( Allo Cairo ) Open Add N…" at bounding box center [549, 150] width 497 height 197
click at [365, 59] on span "Restaurants management" at bounding box center [416, 59] width 103 height 14
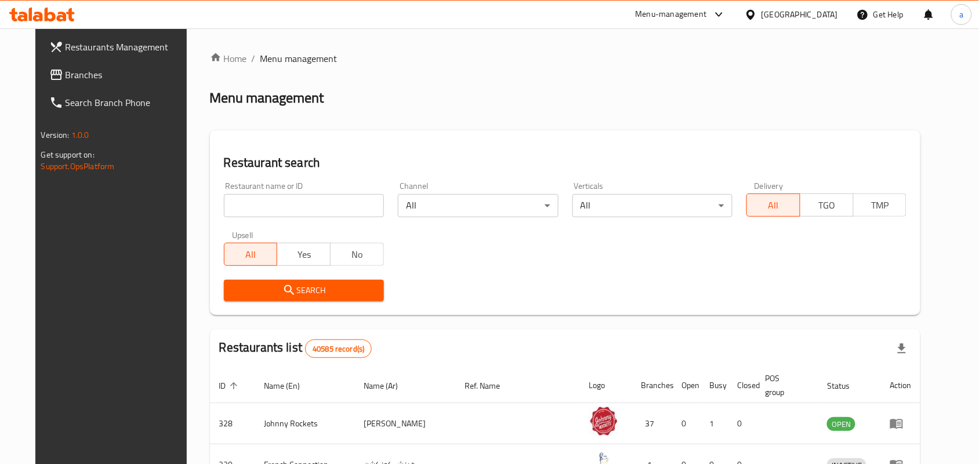
click at [90, 71] on span "Branches" at bounding box center [128, 75] width 124 height 14
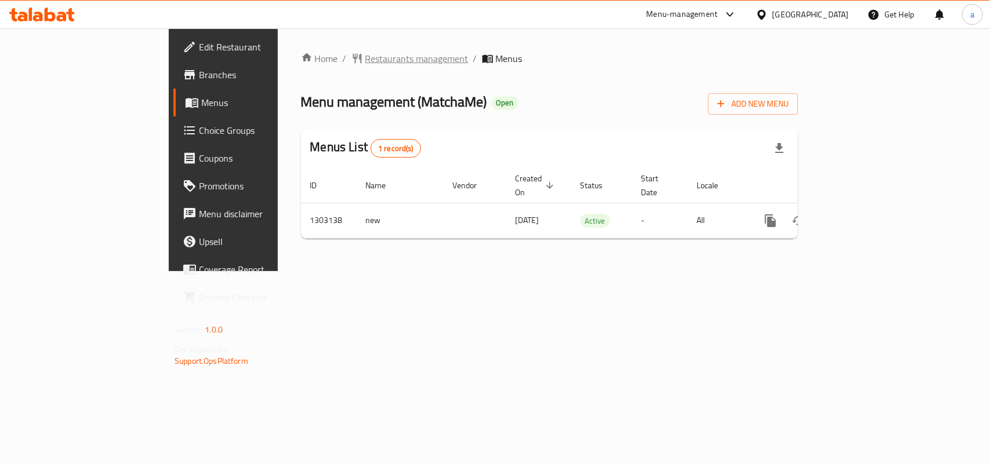
click at [365, 58] on span "Restaurants management" at bounding box center [416, 59] width 103 height 14
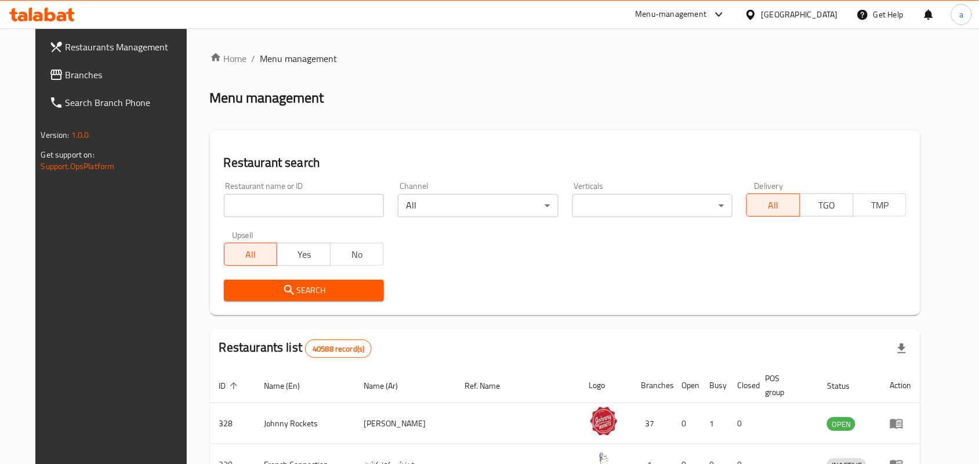
click at [66, 71] on span "Branches" at bounding box center [128, 75] width 124 height 14
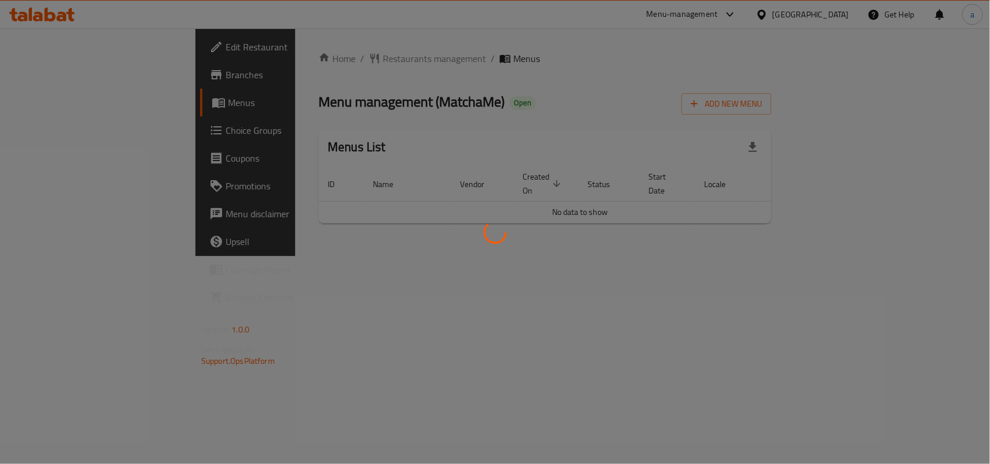
click at [454, 94] on div at bounding box center [495, 232] width 990 height 464
click at [459, 99] on div at bounding box center [495, 232] width 990 height 464
click at [462, 99] on div at bounding box center [495, 232] width 990 height 464
click at [462, 100] on div at bounding box center [495, 232] width 990 height 464
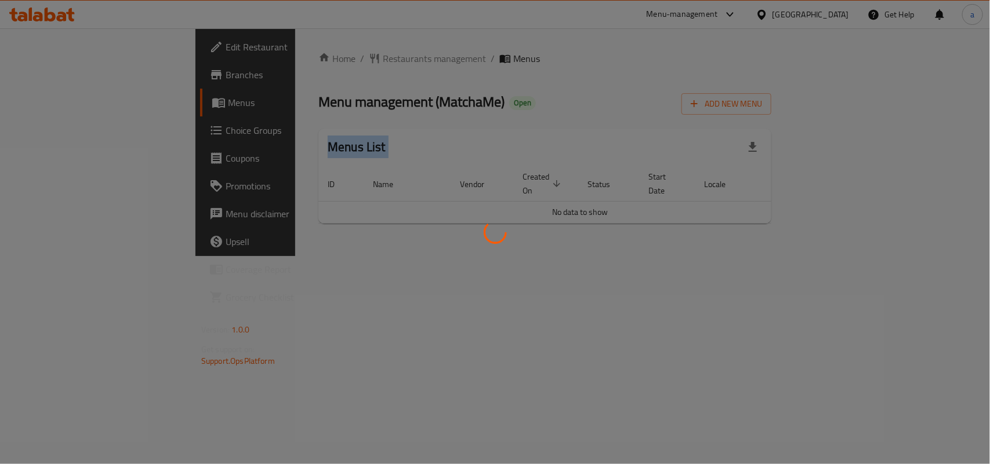
click at [462, 100] on div at bounding box center [495, 232] width 990 height 464
click at [435, 347] on div at bounding box center [495, 232] width 990 height 464
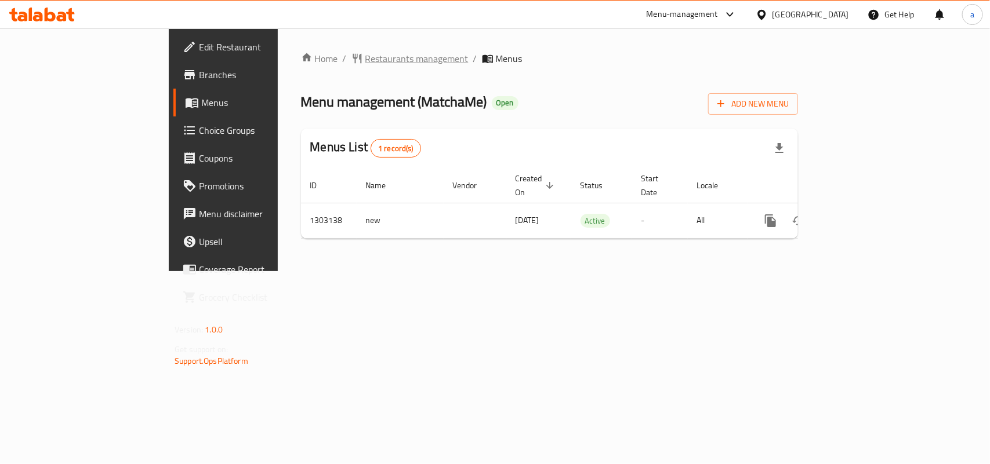
click at [365, 57] on span "Restaurants management" at bounding box center [416, 59] width 103 height 14
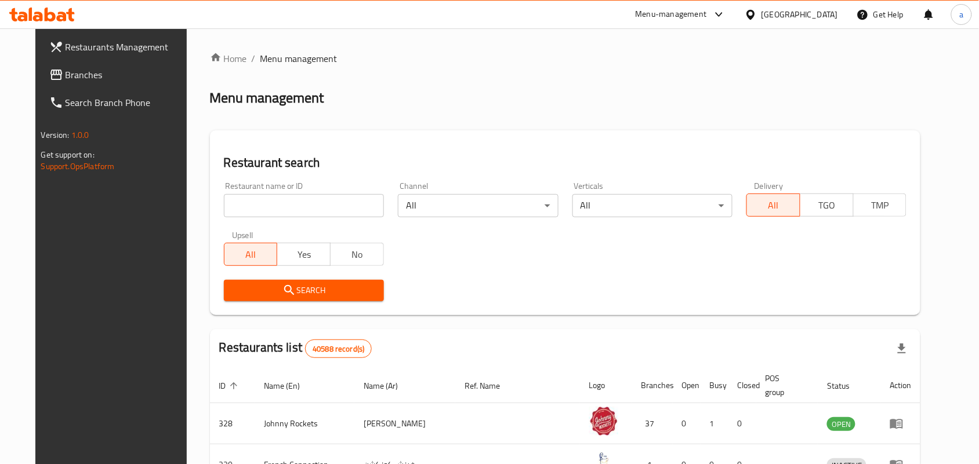
drag, startPoint x: 268, startPoint y: 195, endPoint x: 270, endPoint y: 201, distance: 6.8
click at [268, 195] on input "search" at bounding box center [304, 205] width 160 height 23
paste input "702705"
type input "702705"
click button "Search" at bounding box center [304, 290] width 160 height 21
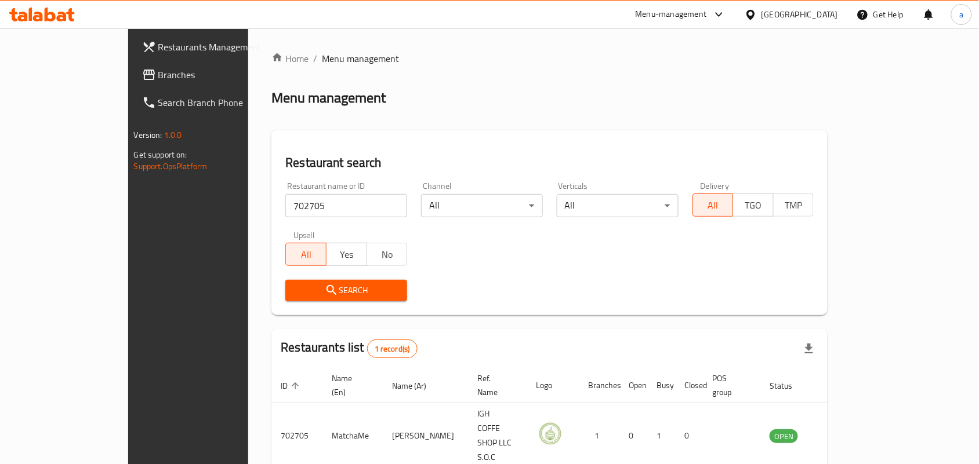
click at [158, 76] on span "Branches" at bounding box center [220, 75] width 124 height 14
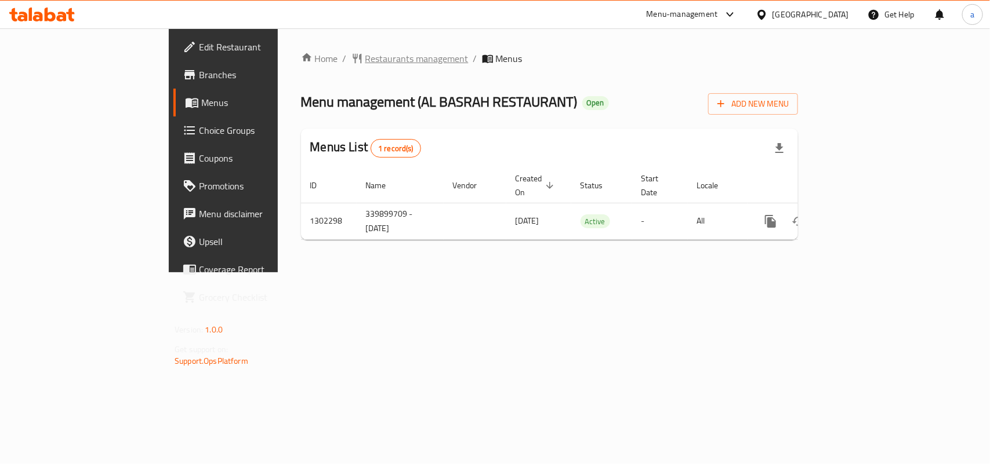
click at [365, 62] on span "Restaurants management" at bounding box center [416, 59] width 103 height 14
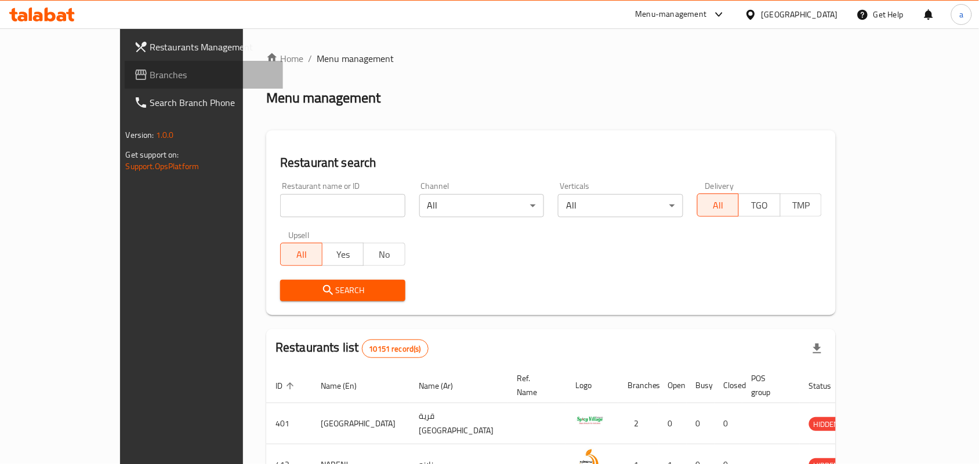
click at [150, 74] on span "Branches" at bounding box center [212, 75] width 124 height 14
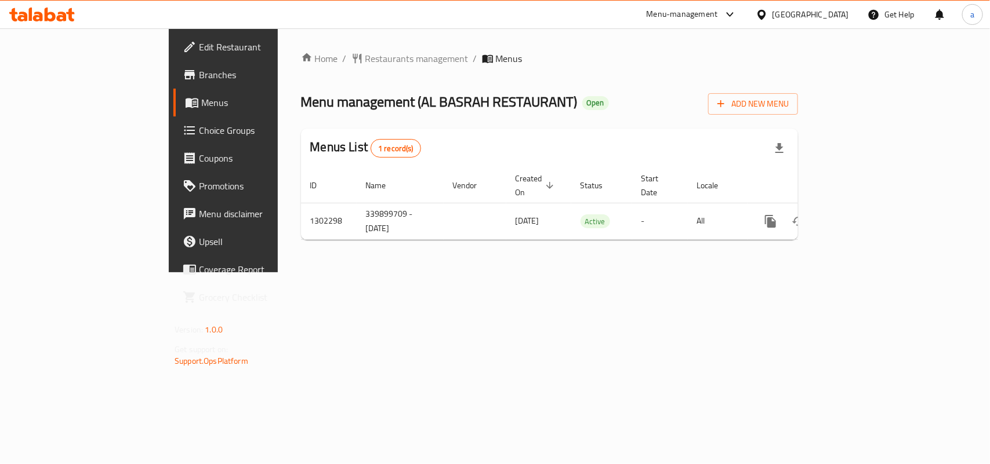
click at [365, 56] on span "Restaurants management" at bounding box center [416, 59] width 103 height 14
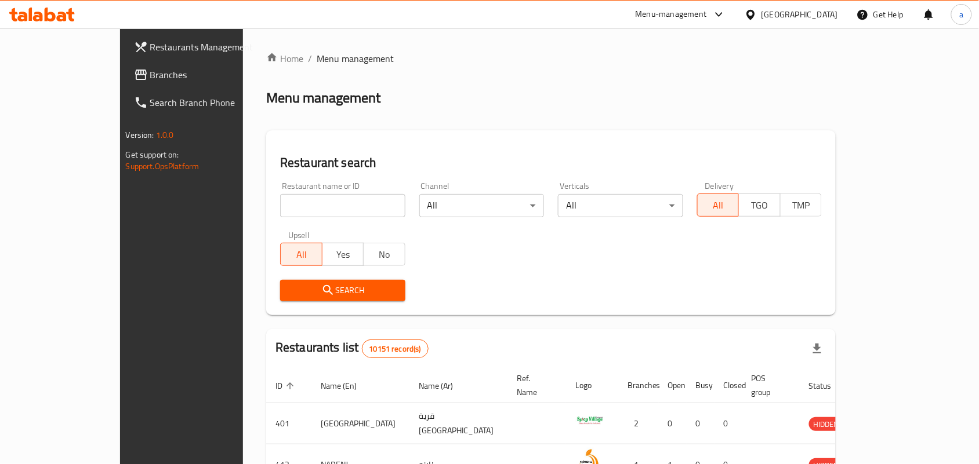
click at [150, 76] on span "Branches" at bounding box center [212, 75] width 124 height 14
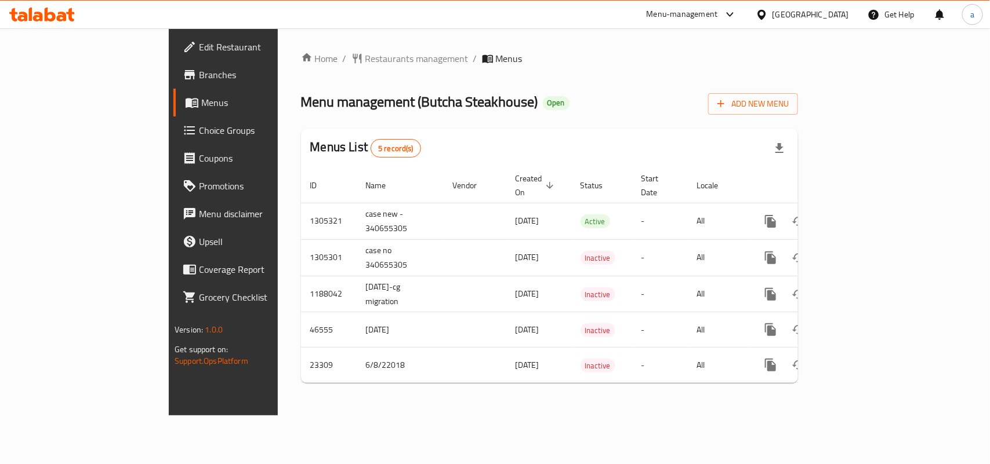
click at [365, 57] on span "Restaurants management" at bounding box center [416, 59] width 103 height 14
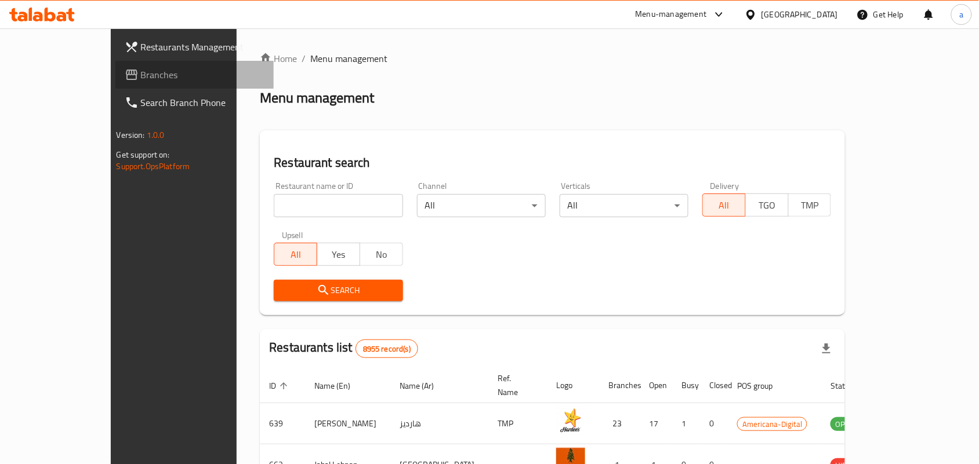
drag, startPoint x: 41, startPoint y: 77, endPoint x: 39, endPoint y: 85, distance: 8.2
click at [141, 77] on span "Branches" at bounding box center [203, 75] width 124 height 14
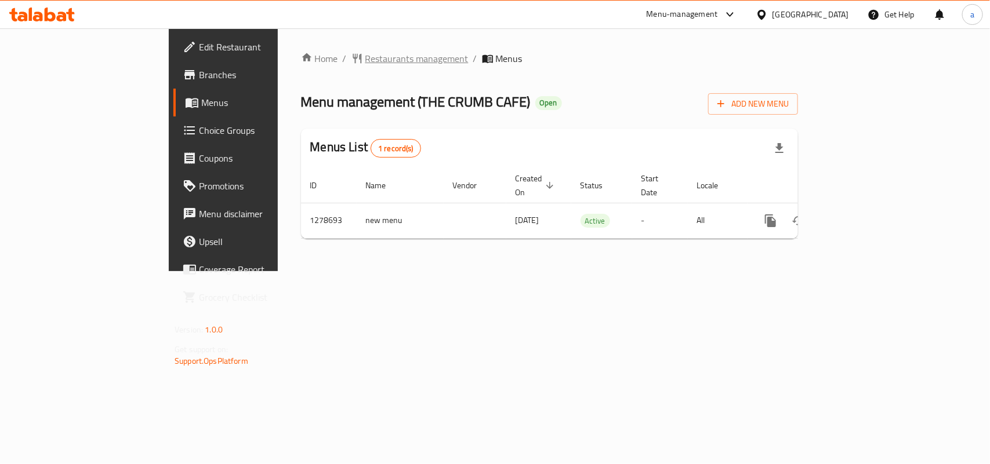
click at [365, 56] on span "Restaurants management" at bounding box center [416, 59] width 103 height 14
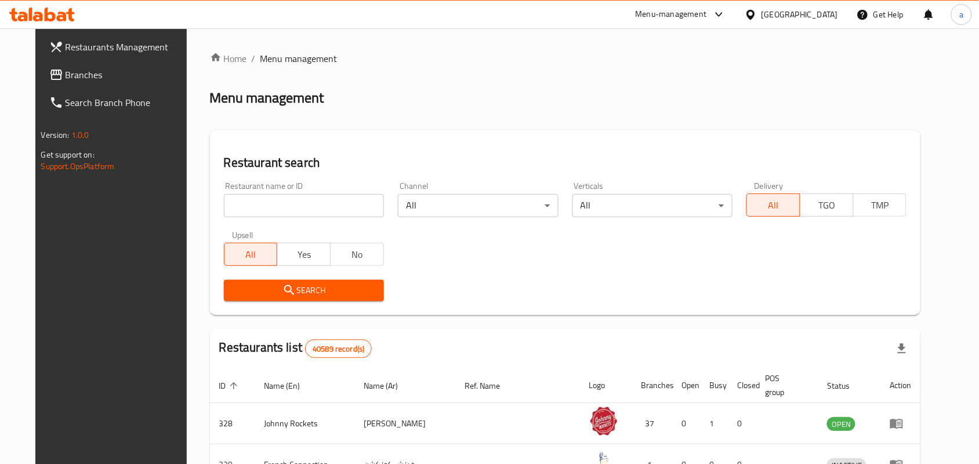
click at [66, 77] on span "Branches" at bounding box center [128, 75] width 124 height 14
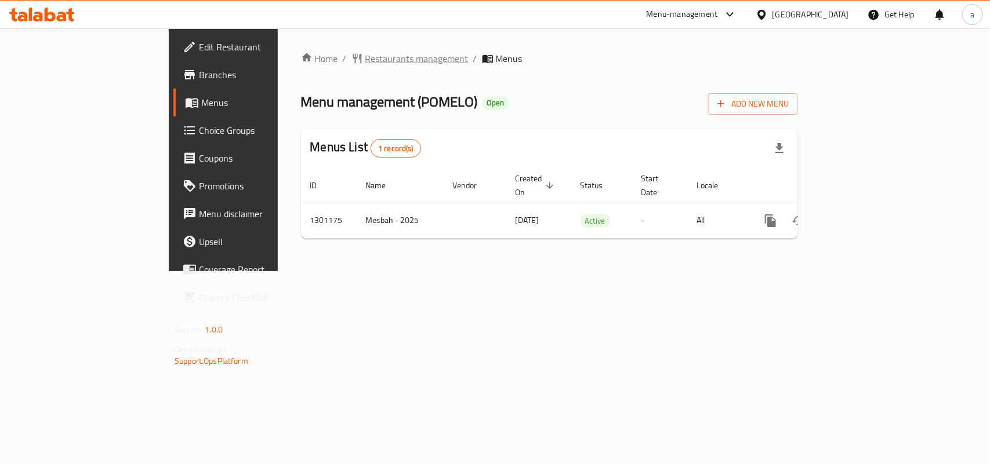
click at [365, 60] on span "Restaurants management" at bounding box center [416, 59] width 103 height 14
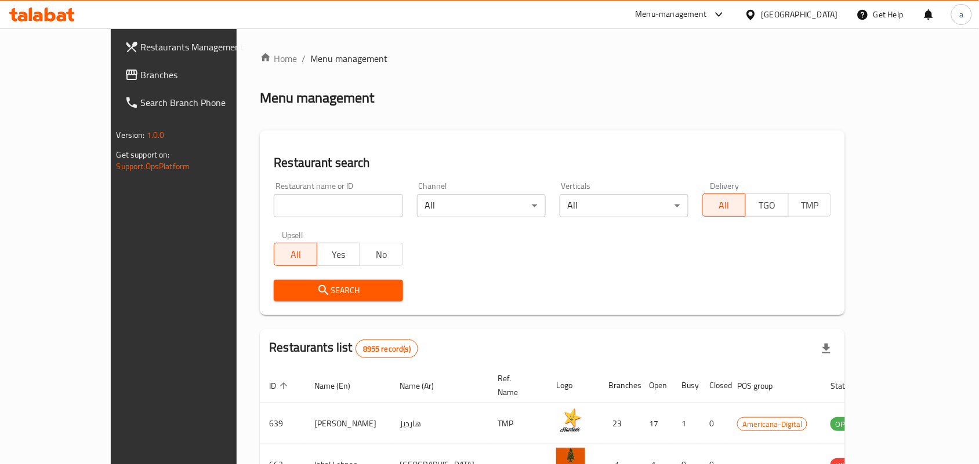
click at [290, 206] on input "search" at bounding box center [338, 205] width 129 height 23
paste input "701921"
type input "701921"
click button "Search" at bounding box center [338, 290] width 129 height 21
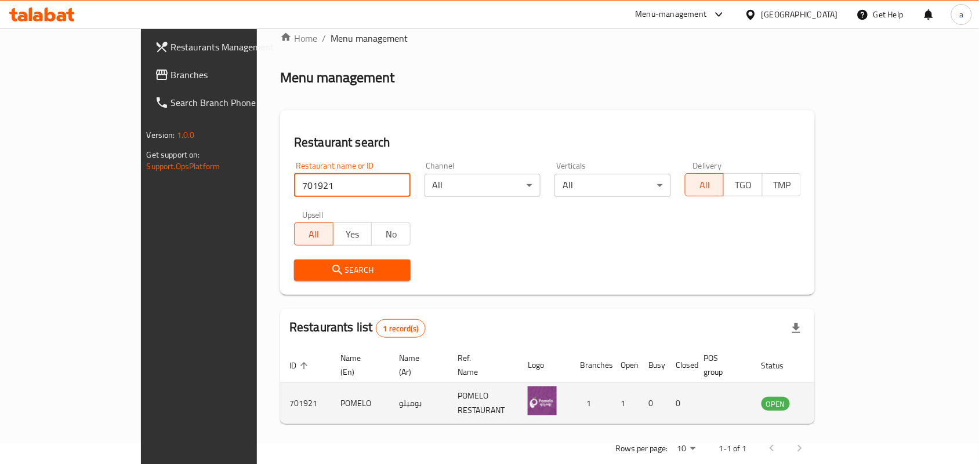
scroll to position [30, 0]
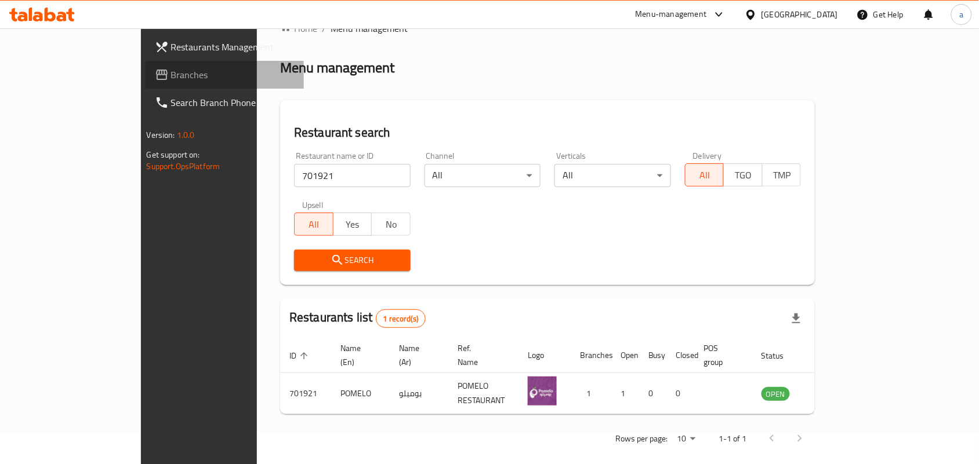
click at [171, 68] on span "Branches" at bounding box center [233, 75] width 124 height 14
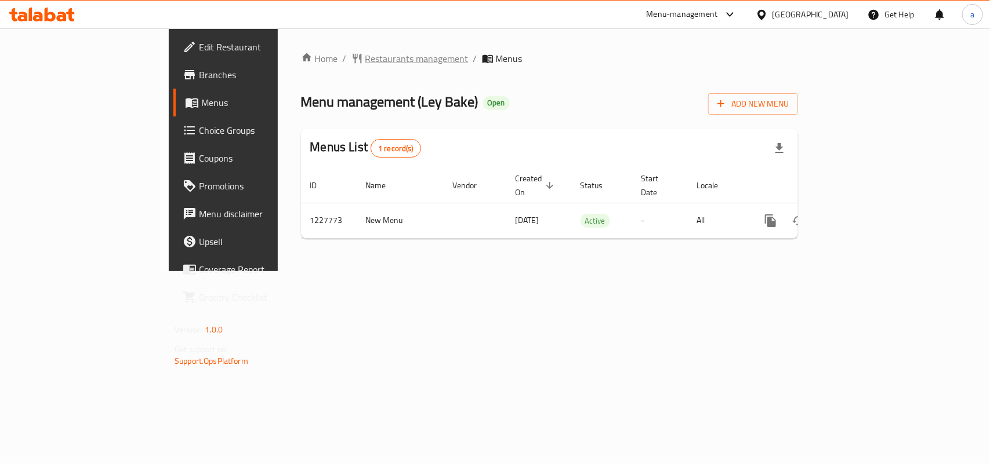
click at [365, 64] on span "Restaurants management" at bounding box center [416, 59] width 103 height 14
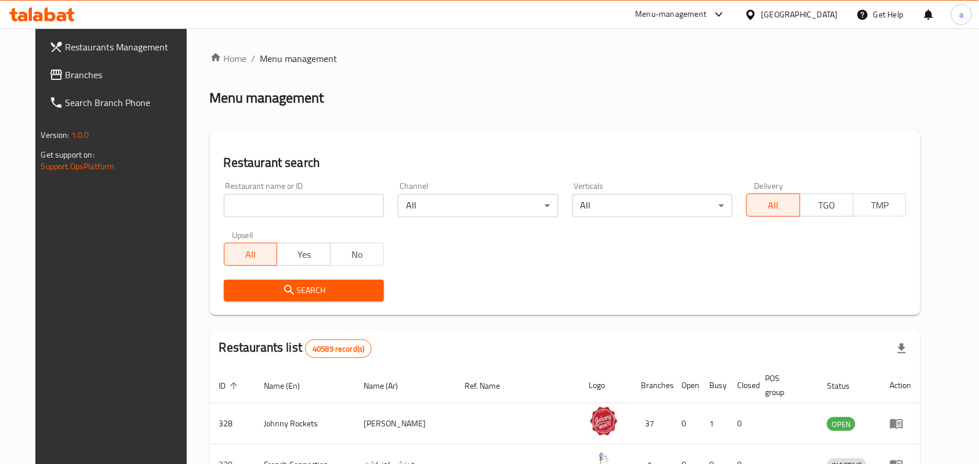
drag, startPoint x: 74, startPoint y: 68, endPoint x: 135, endPoint y: 68, distance: 61.5
click at [74, 68] on span "Branches" at bounding box center [128, 75] width 124 height 14
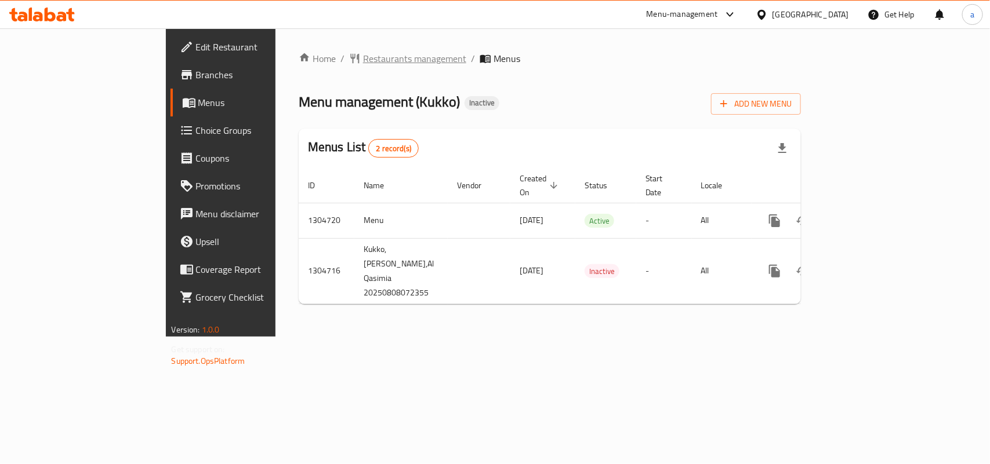
click at [363, 53] on span "Restaurants management" at bounding box center [414, 59] width 103 height 14
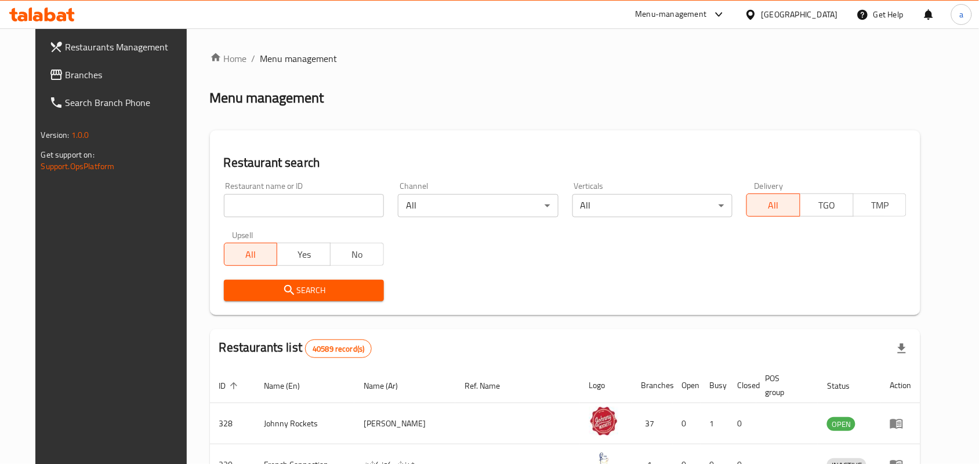
click at [90, 79] on span "Branches" at bounding box center [128, 75] width 124 height 14
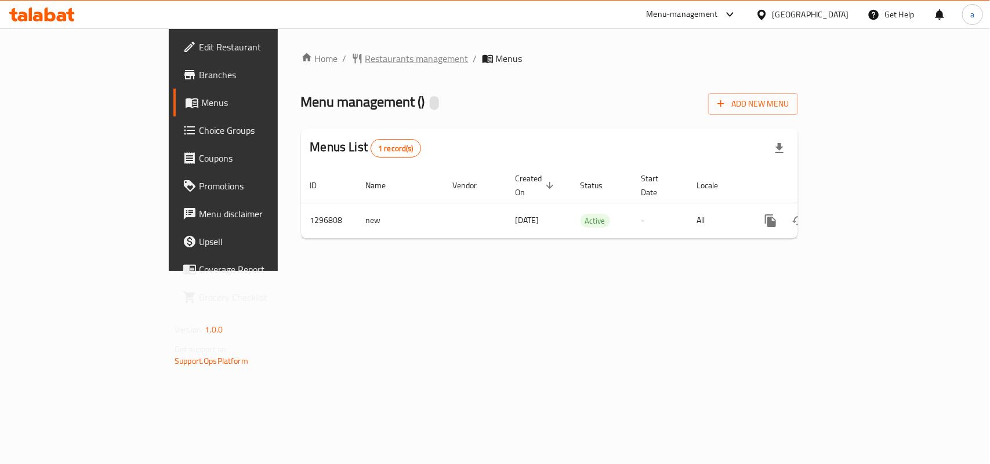
click at [365, 56] on span "Restaurants management" at bounding box center [416, 59] width 103 height 14
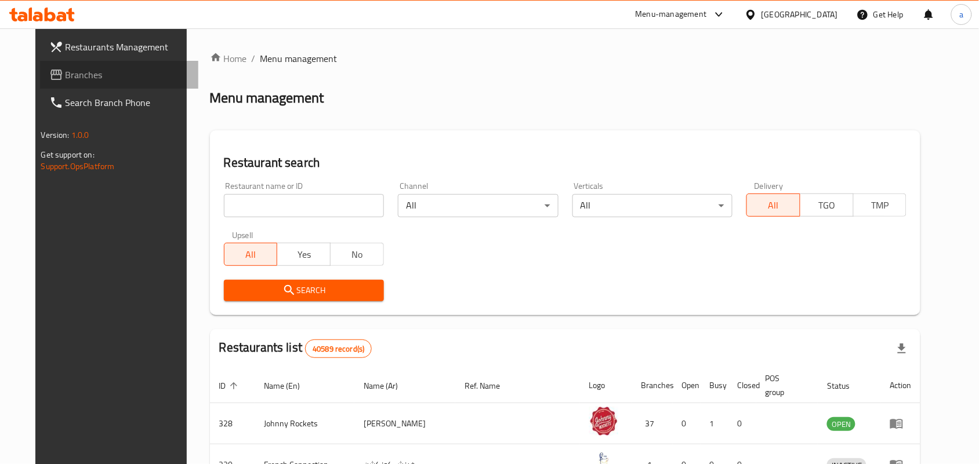
click at [66, 78] on span "Branches" at bounding box center [128, 75] width 124 height 14
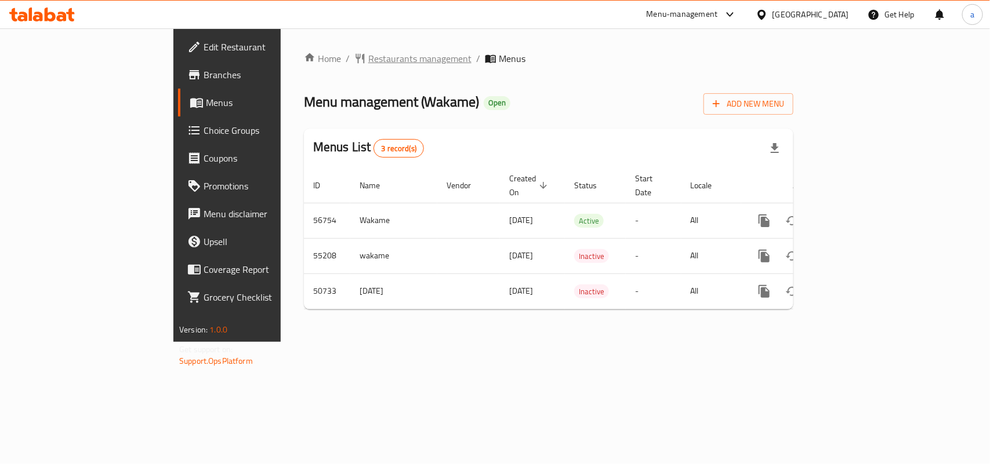
click at [368, 61] on span "Restaurants management" at bounding box center [419, 59] width 103 height 14
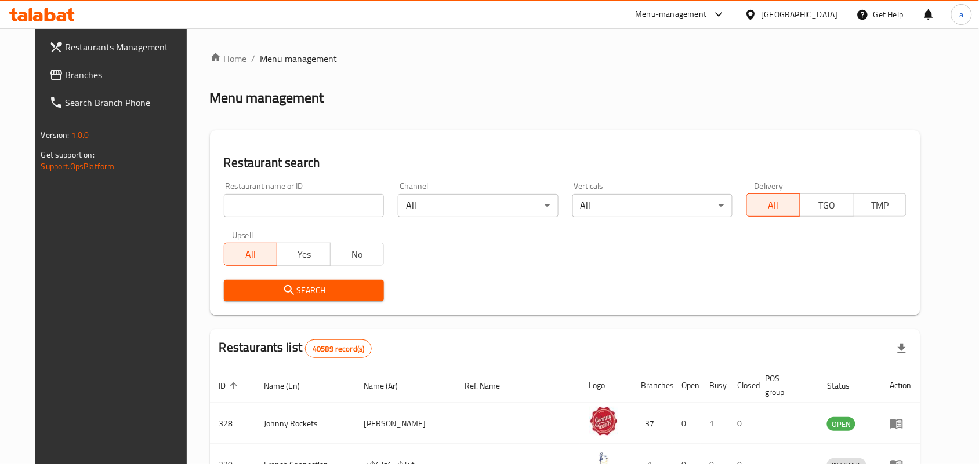
click at [97, 77] on span "Branches" at bounding box center [128, 75] width 124 height 14
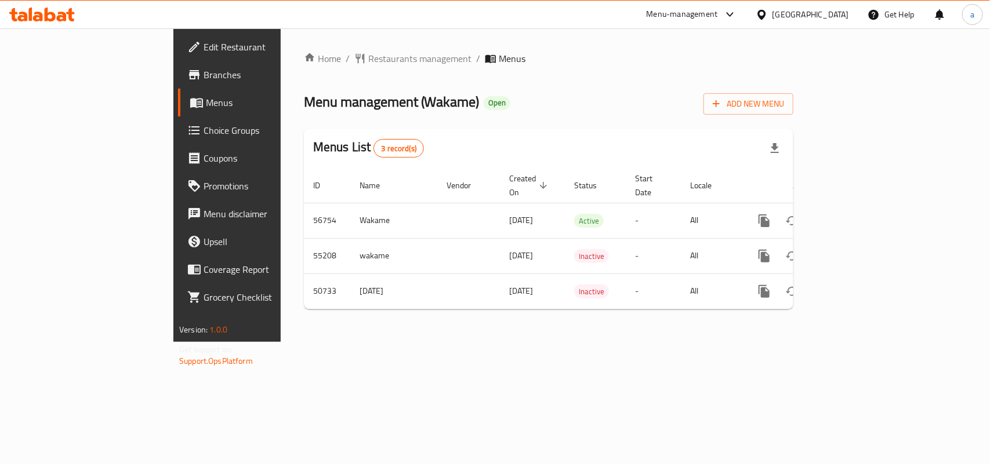
click at [308, 67] on div "Home / Restaurants management / Menus Menu management ( Wakame ) Open Add New M…" at bounding box center [548, 185] width 489 height 267
click at [368, 56] on span "Restaurants management" at bounding box center [419, 59] width 103 height 14
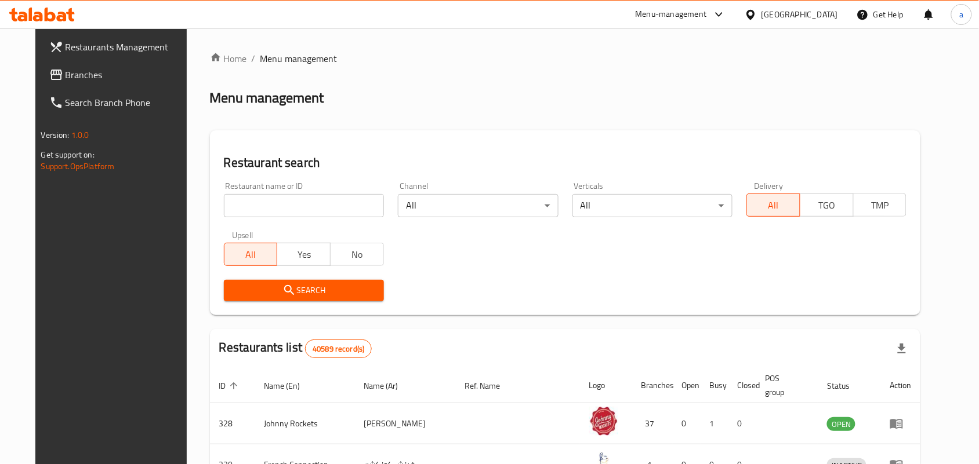
click at [71, 77] on span "Branches" at bounding box center [128, 75] width 124 height 14
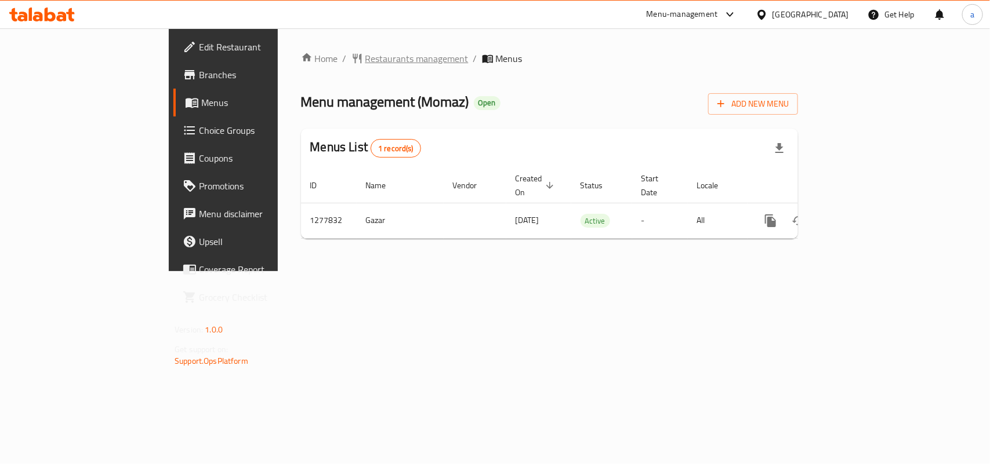
click at [365, 61] on span "Restaurants management" at bounding box center [416, 59] width 103 height 14
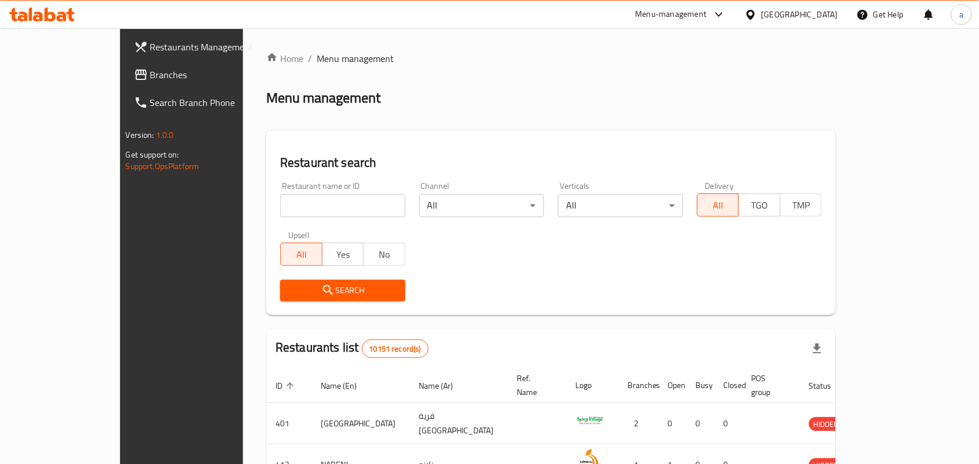
click at [125, 67] on link "Branches" at bounding box center [204, 75] width 159 height 28
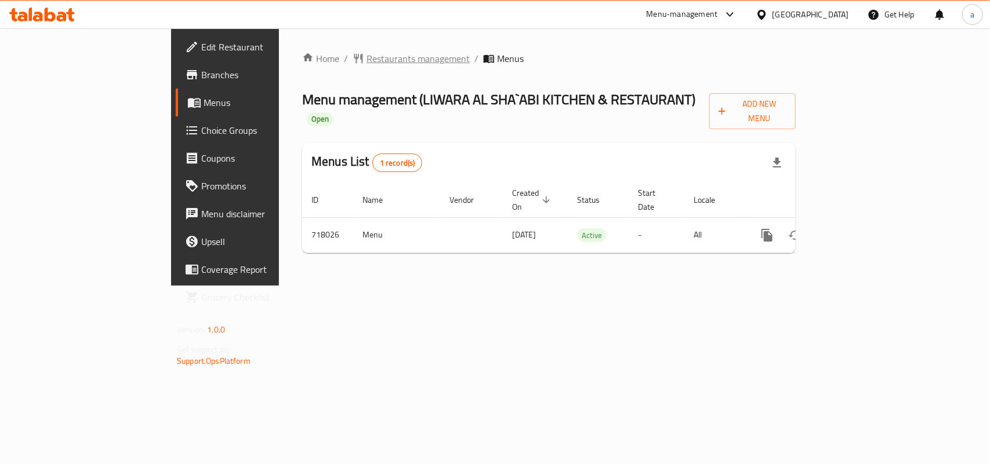
click at [366, 52] on span "Restaurants management" at bounding box center [417, 59] width 103 height 14
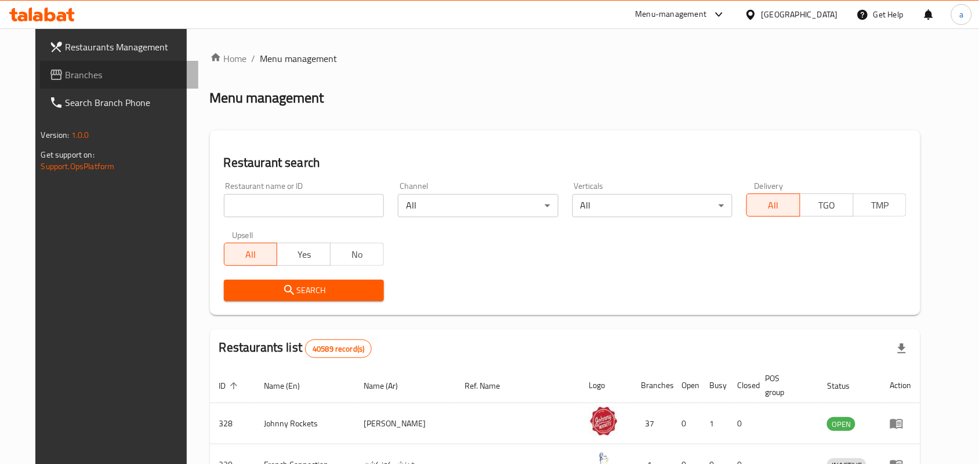
drag, startPoint x: 87, startPoint y: 76, endPoint x: 64, endPoint y: 92, distance: 27.5
click at [87, 75] on span "Branches" at bounding box center [128, 75] width 124 height 14
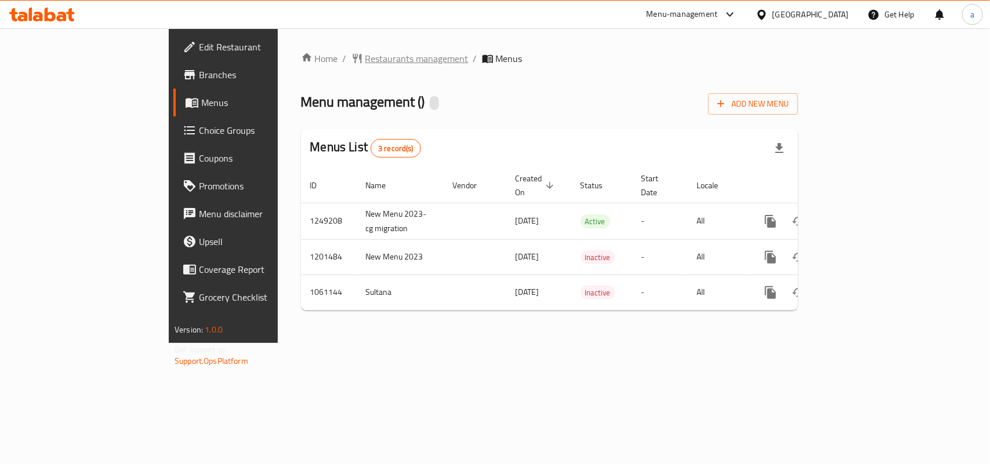
click at [365, 59] on span "Restaurants management" at bounding box center [416, 59] width 103 height 14
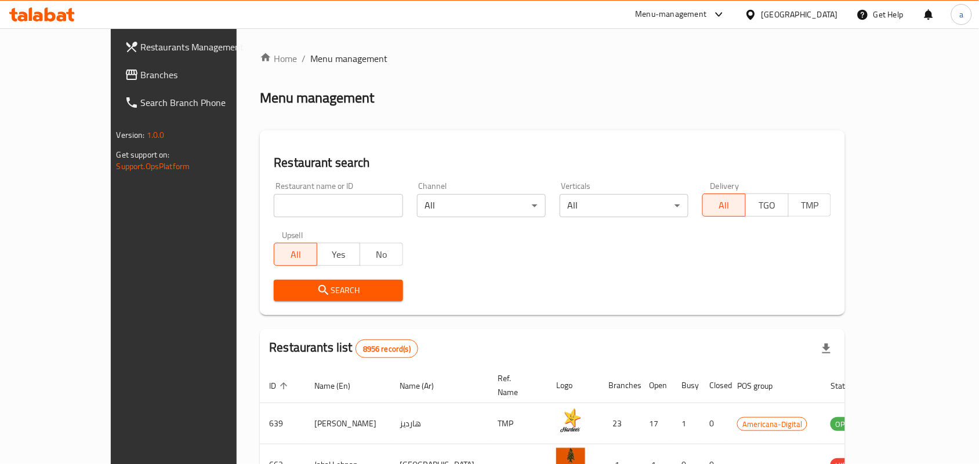
click at [141, 76] on span "Branches" at bounding box center [203, 75] width 124 height 14
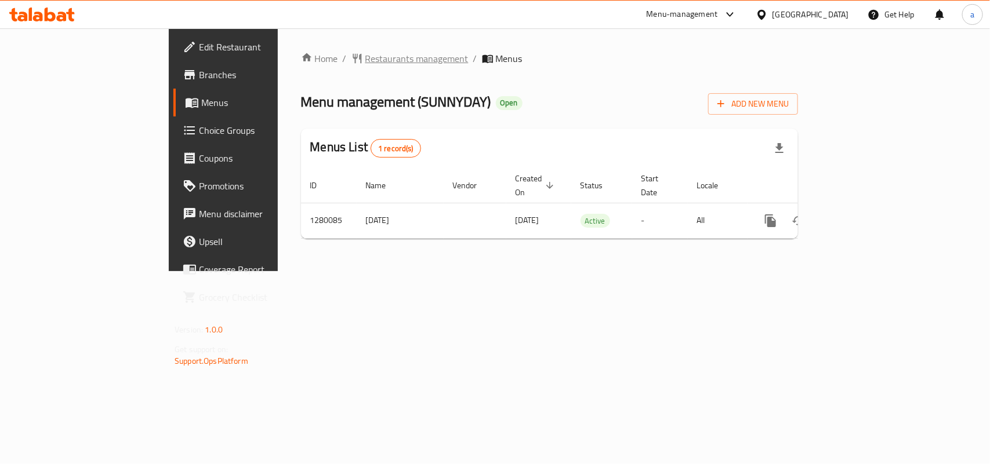
click at [365, 54] on span "Restaurants management" at bounding box center [416, 59] width 103 height 14
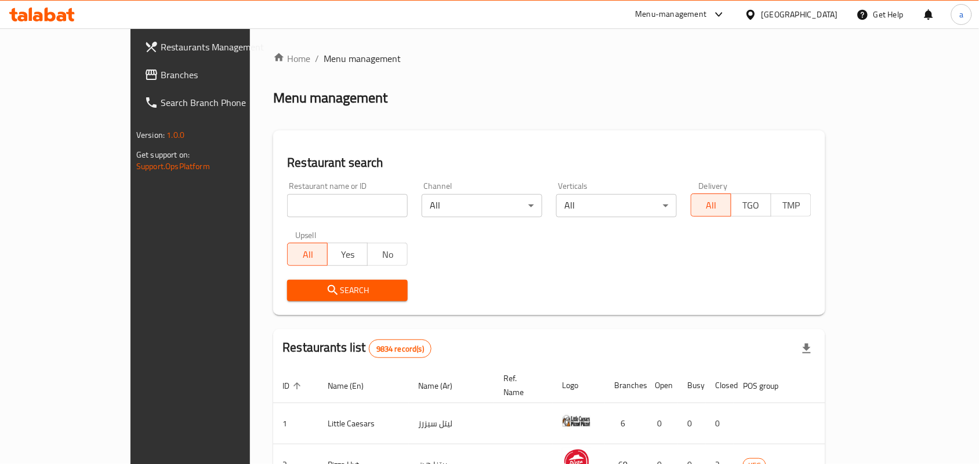
click at [287, 210] on input "search" at bounding box center [347, 205] width 121 height 23
paste input "693613"
type input "693613"
click button "Search" at bounding box center [347, 290] width 121 height 21
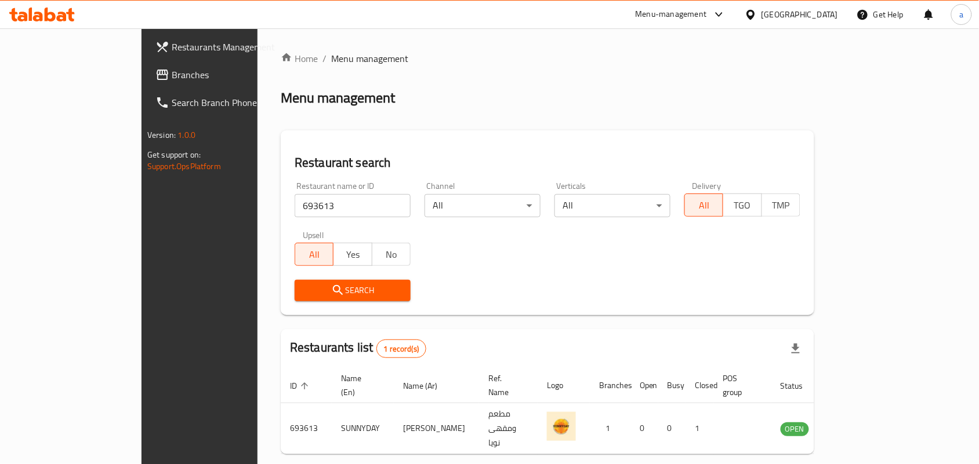
click at [827, 13] on div "[GEOGRAPHIC_DATA]" at bounding box center [799, 14] width 77 height 13
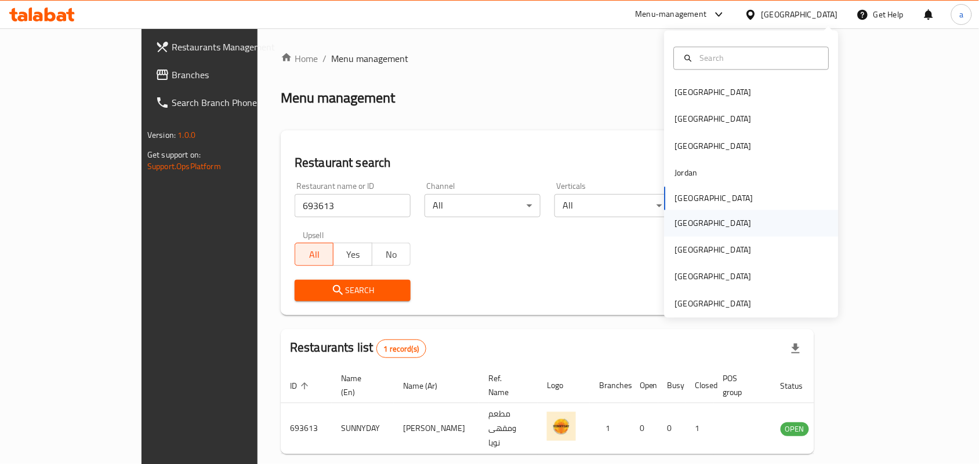
click at [702, 228] on div "[GEOGRAPHIC_DATA]" at bounding box center [751, 223] width 174 height 27
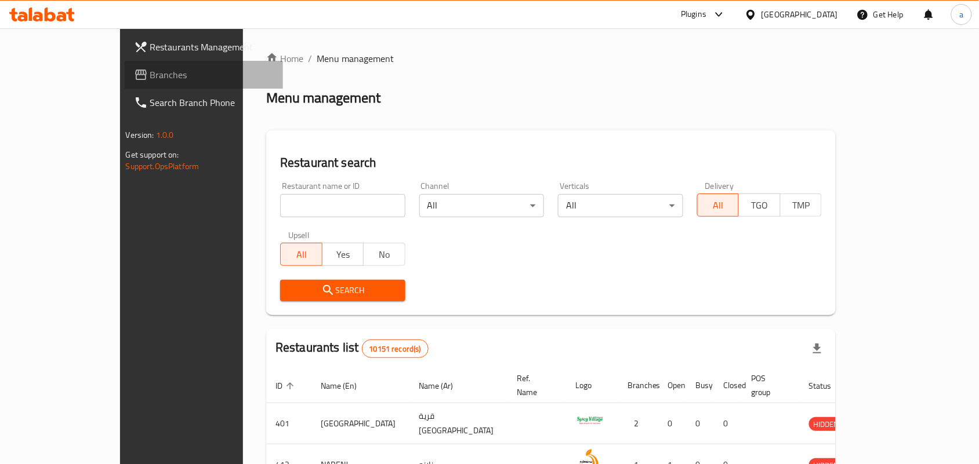
click at [150, 78] on span "Branches" at bounding box center [212, 75] width 124 height 14
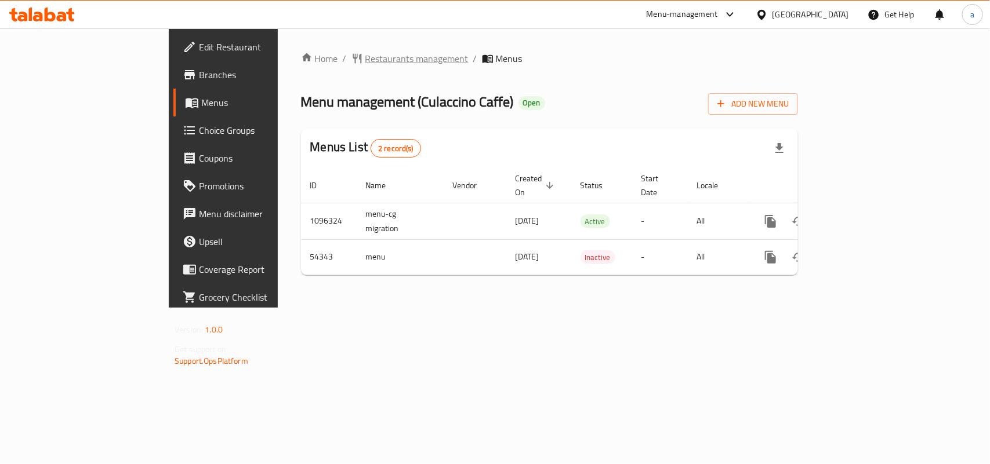
click at [365, 59] on span "Restaurants management" at bounding box center [416, 59] width 103 height 14
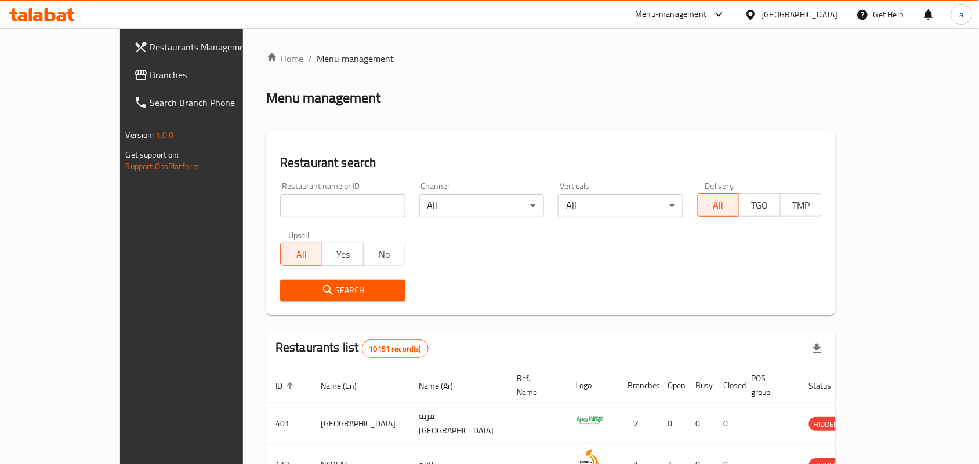
click at [150, 71] on span "Branches" at bounding box center [212, 75] width 124 height 14
